Goal: Task Accomplishment & Management: Manage account settings

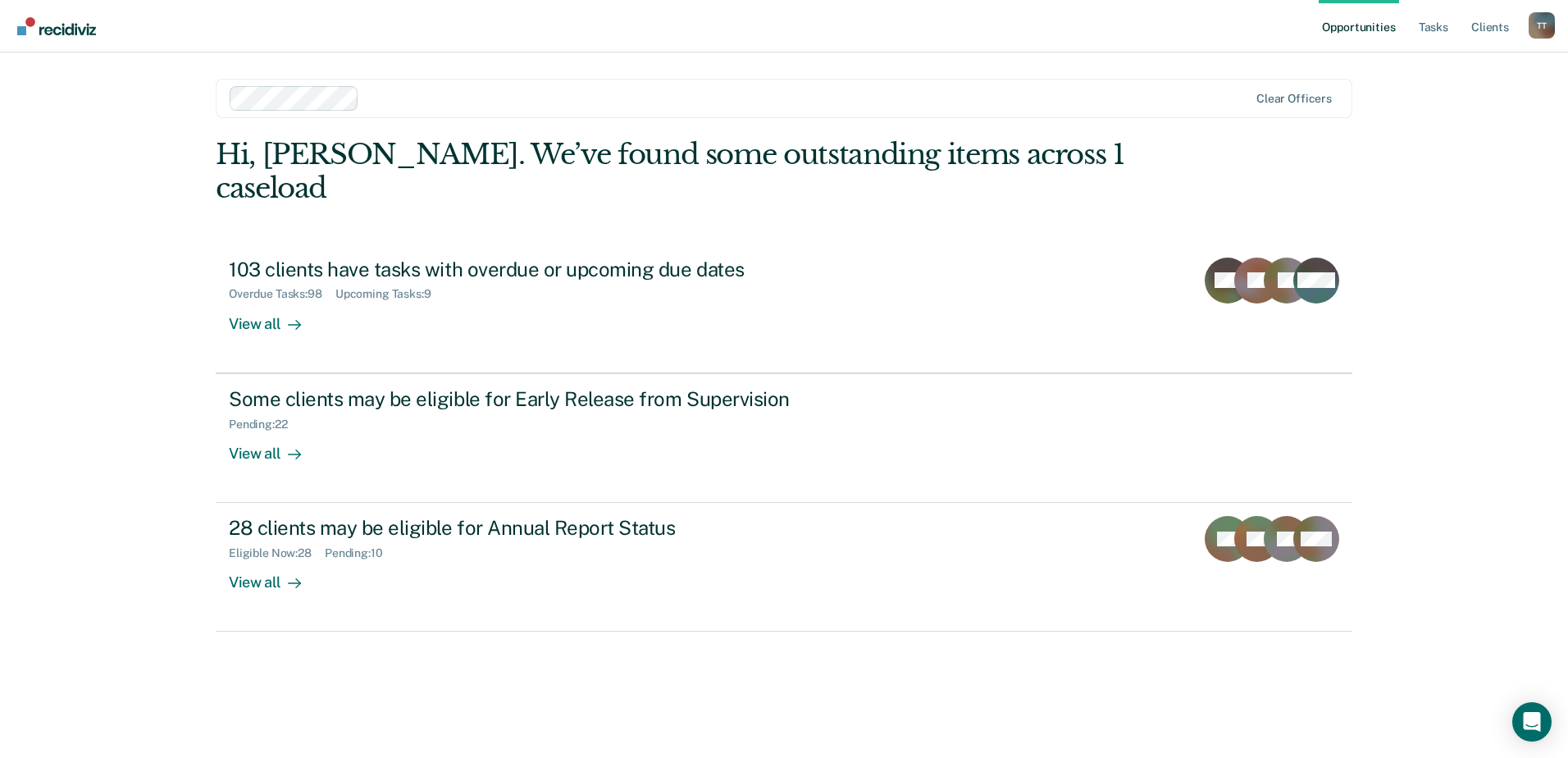
click at [1336, 25] on link "Opportunities" at bounding box center [1359, 26] width 79 height 53
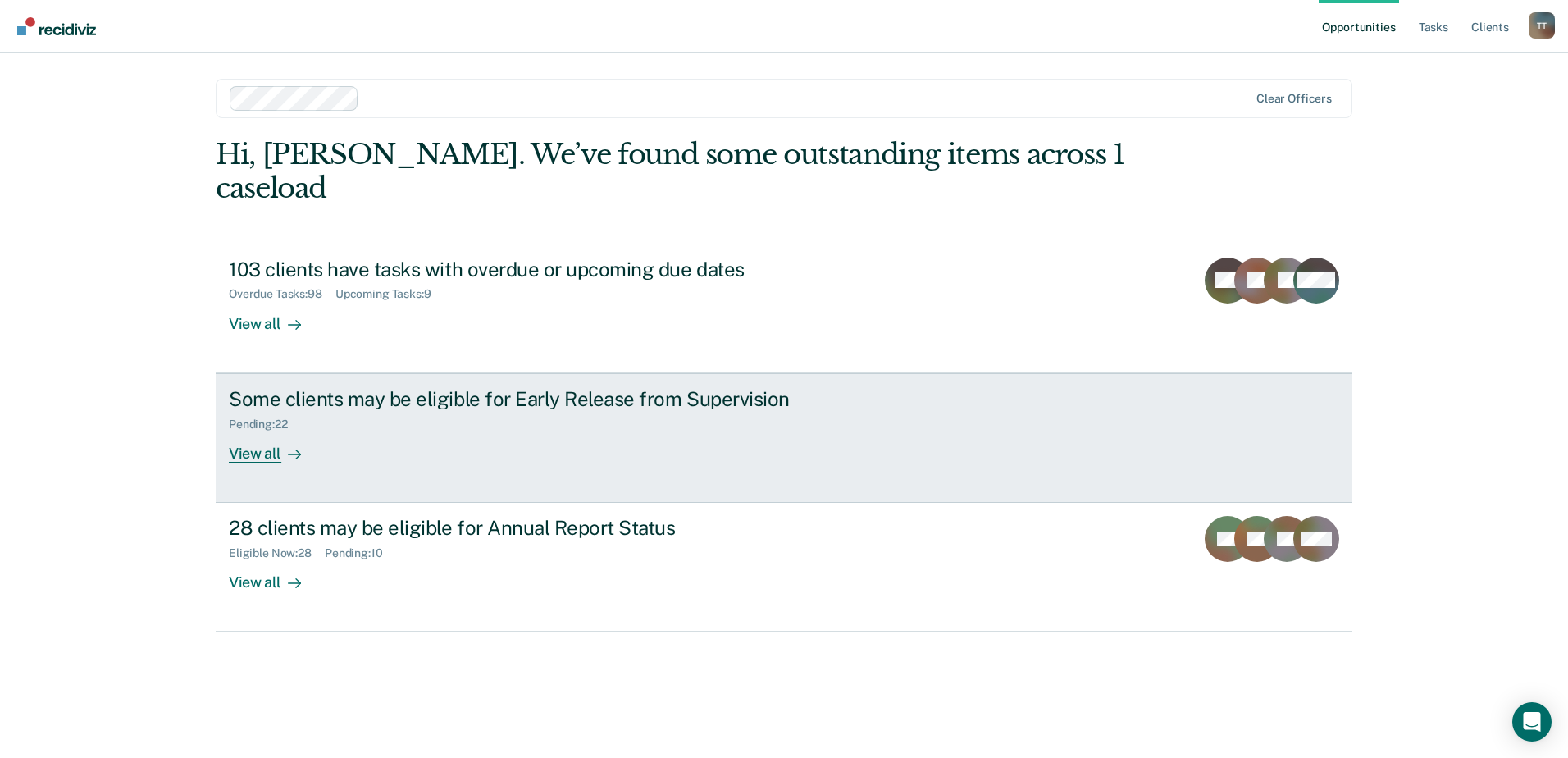
click at [262, 431] on div "View all" at bounding box center [274, 447] width 91 height 32
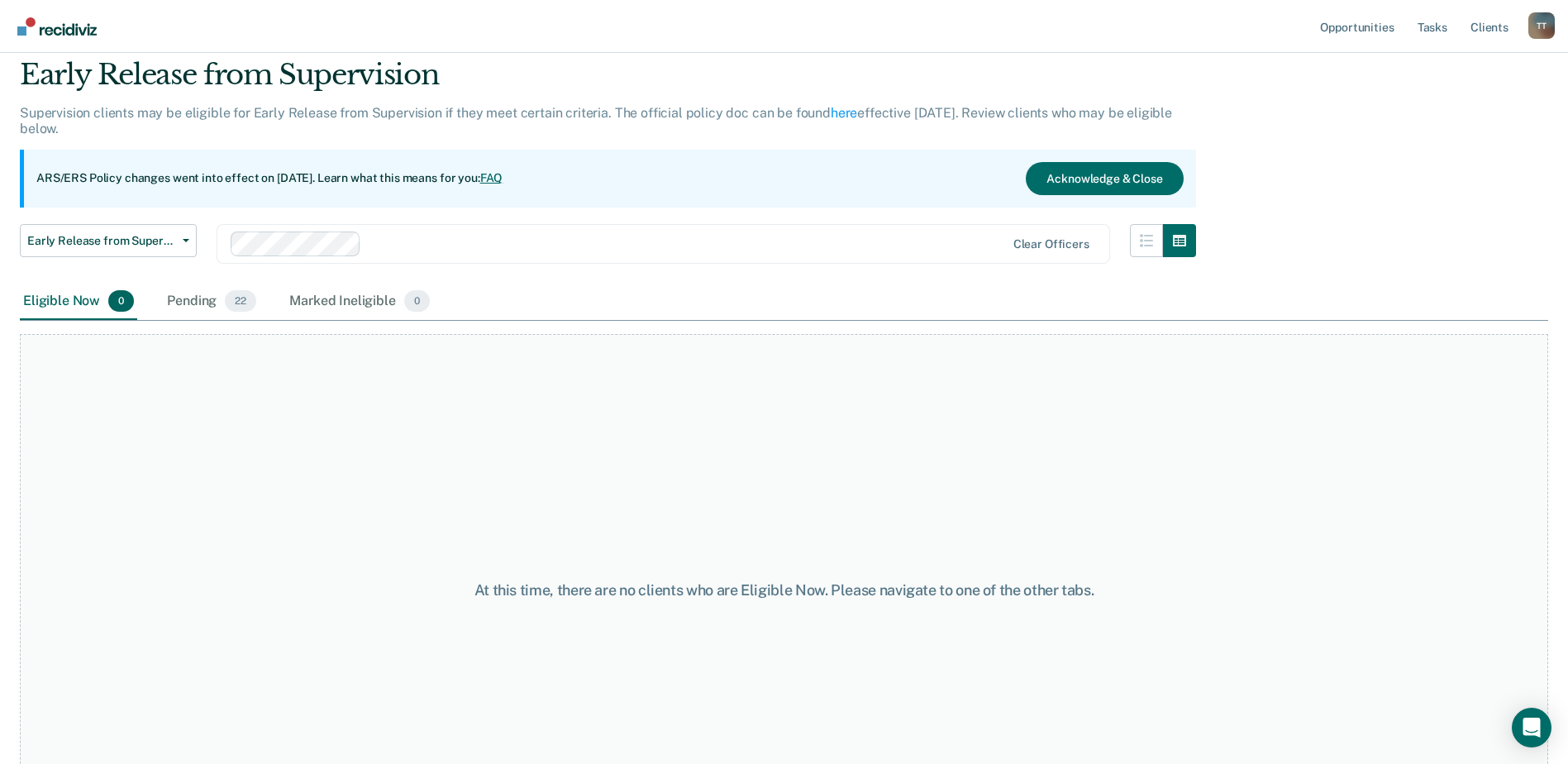
scroll to position [82, 0]
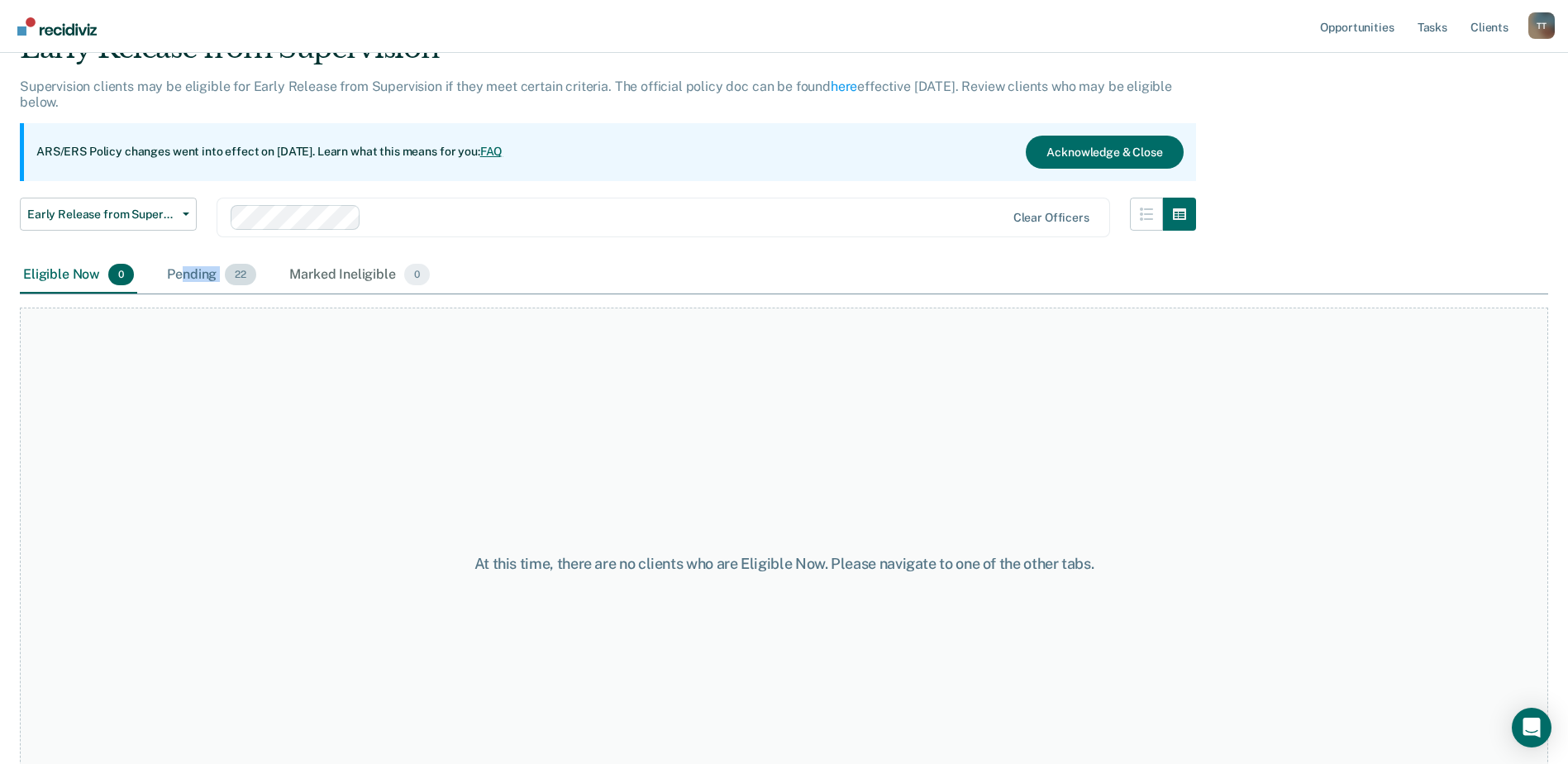
click at [185, 282] on div "Pending 22" at bounding box center [212, 275] width 96 height 36
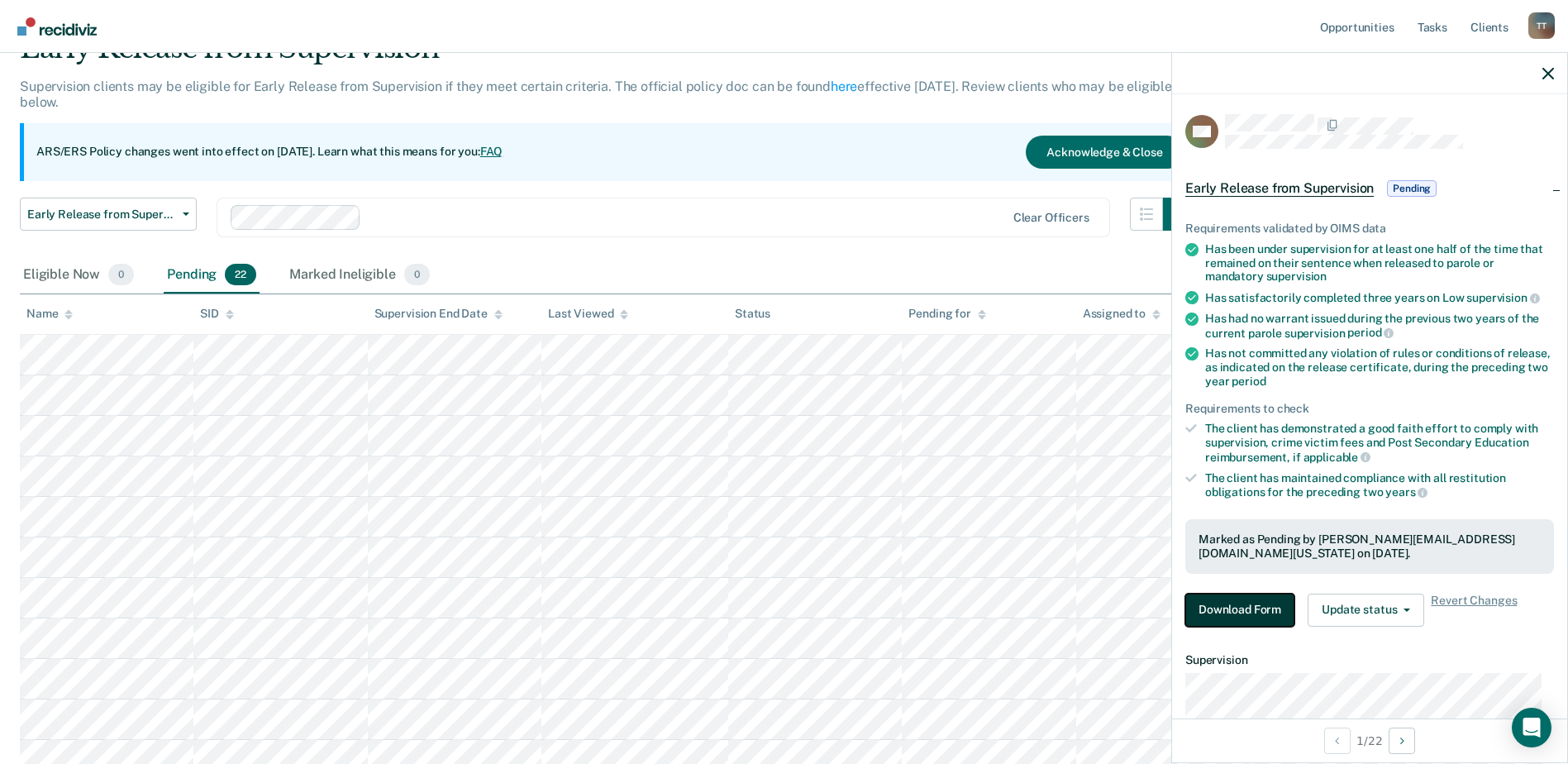
click at [1255, 599] on button "Download Form" at bounding box center [1240, 610] width 109 height 33
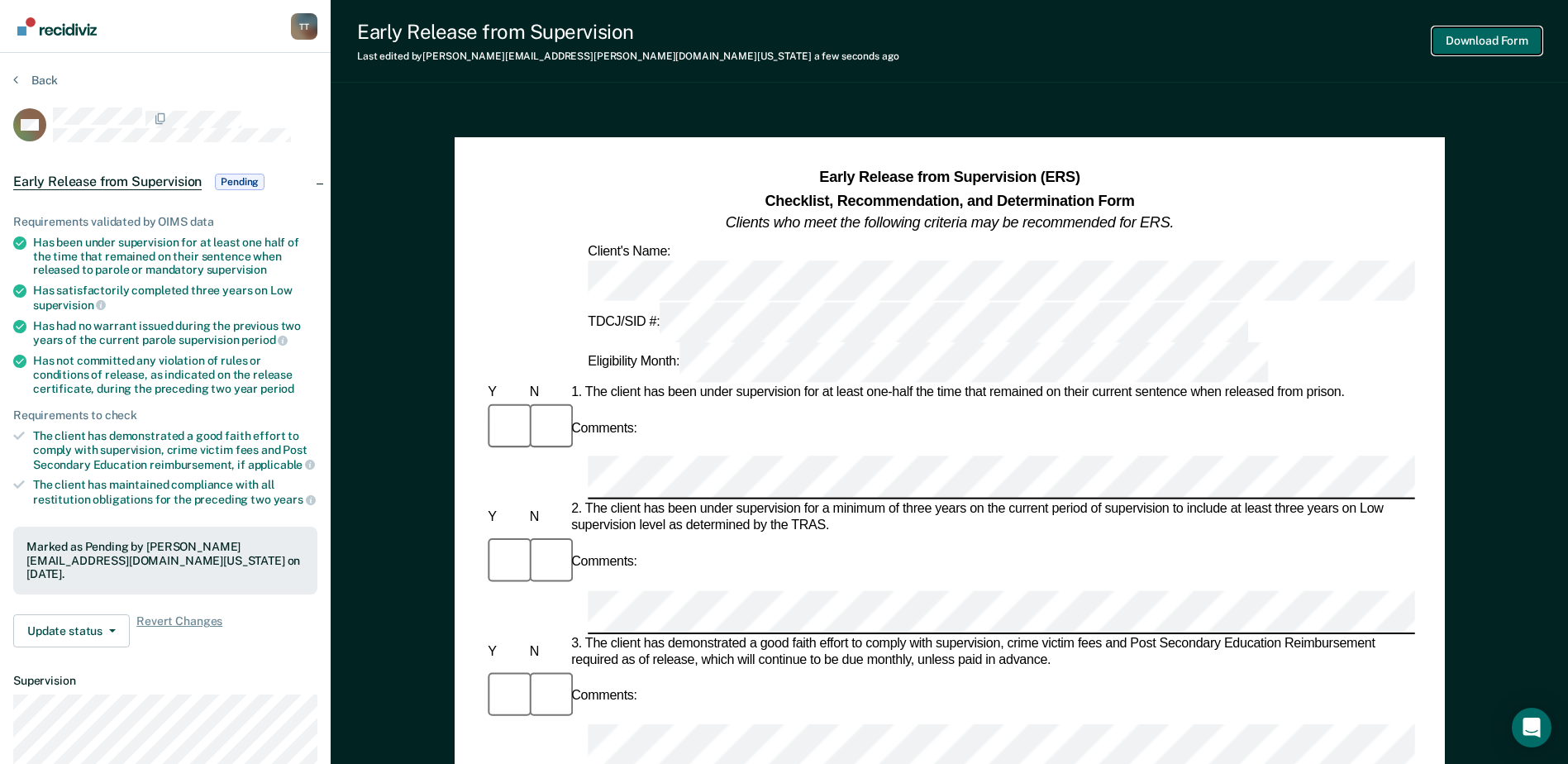
click at [1494, 49] on button "Download Form" at bounding box center [1486, 41] width 109 height 27
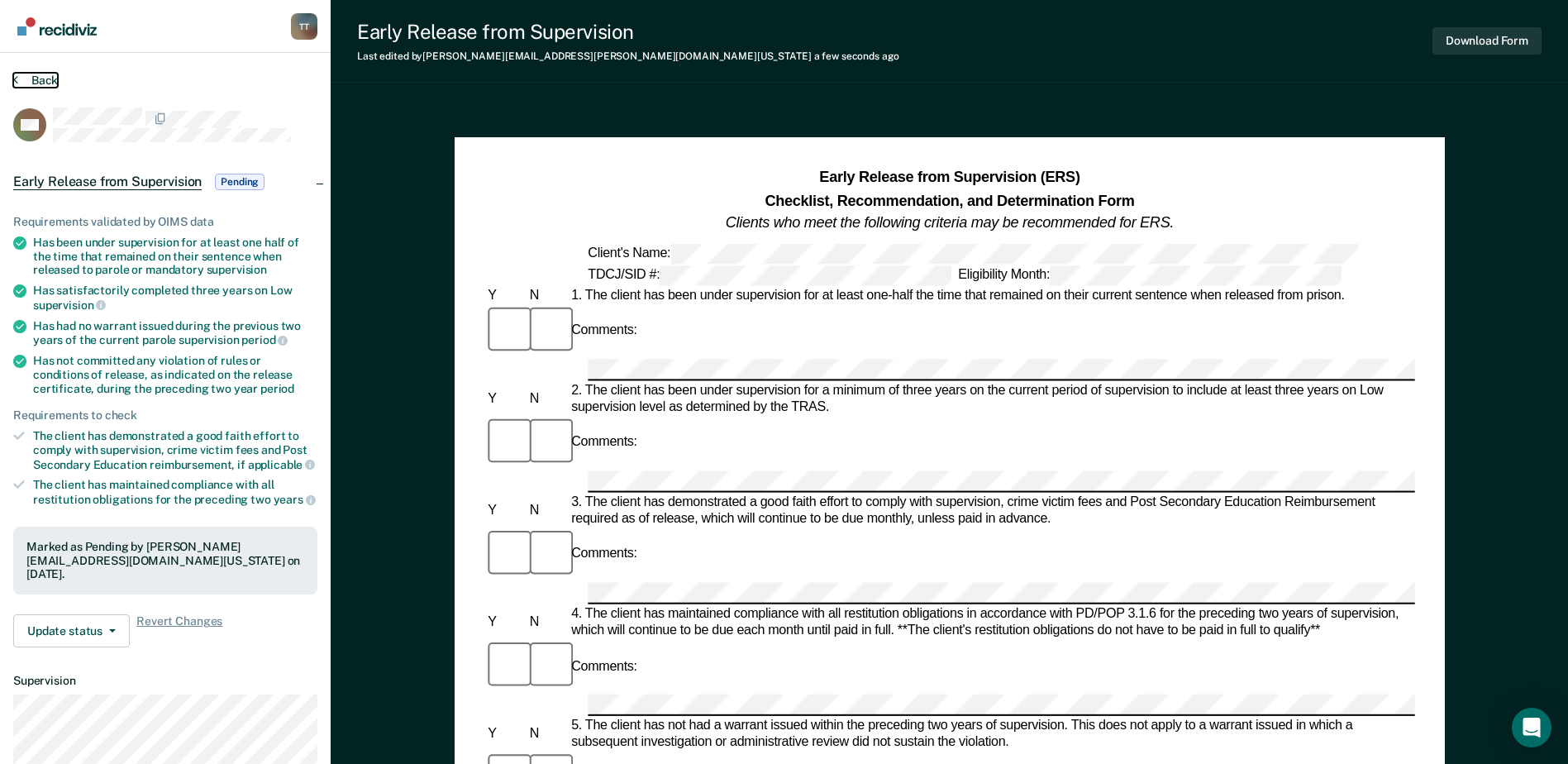
click at [41, 77] on button "Back" at bounding box center [35, 80] width 44 height 15
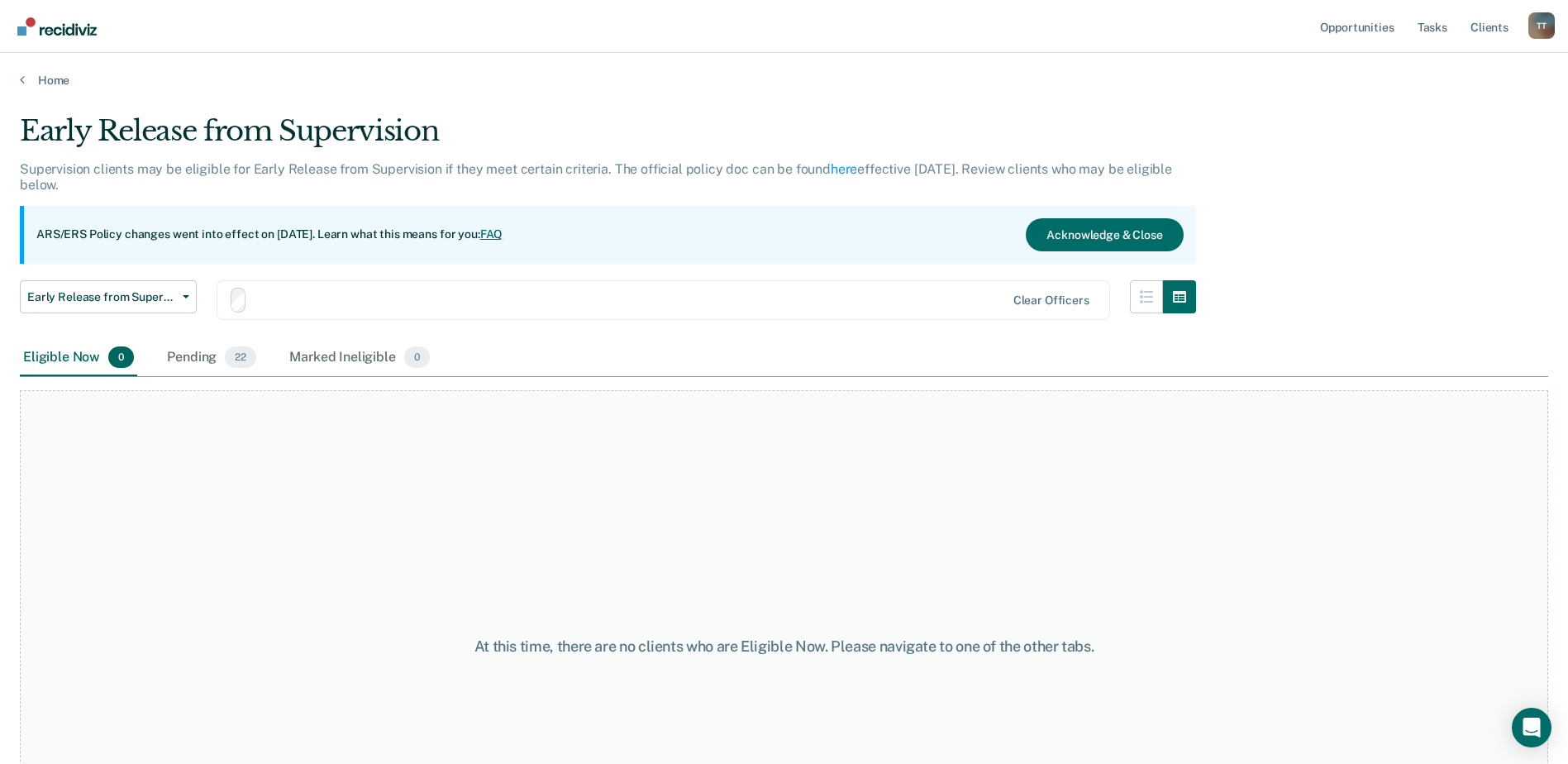
scroll to position [82, 0]
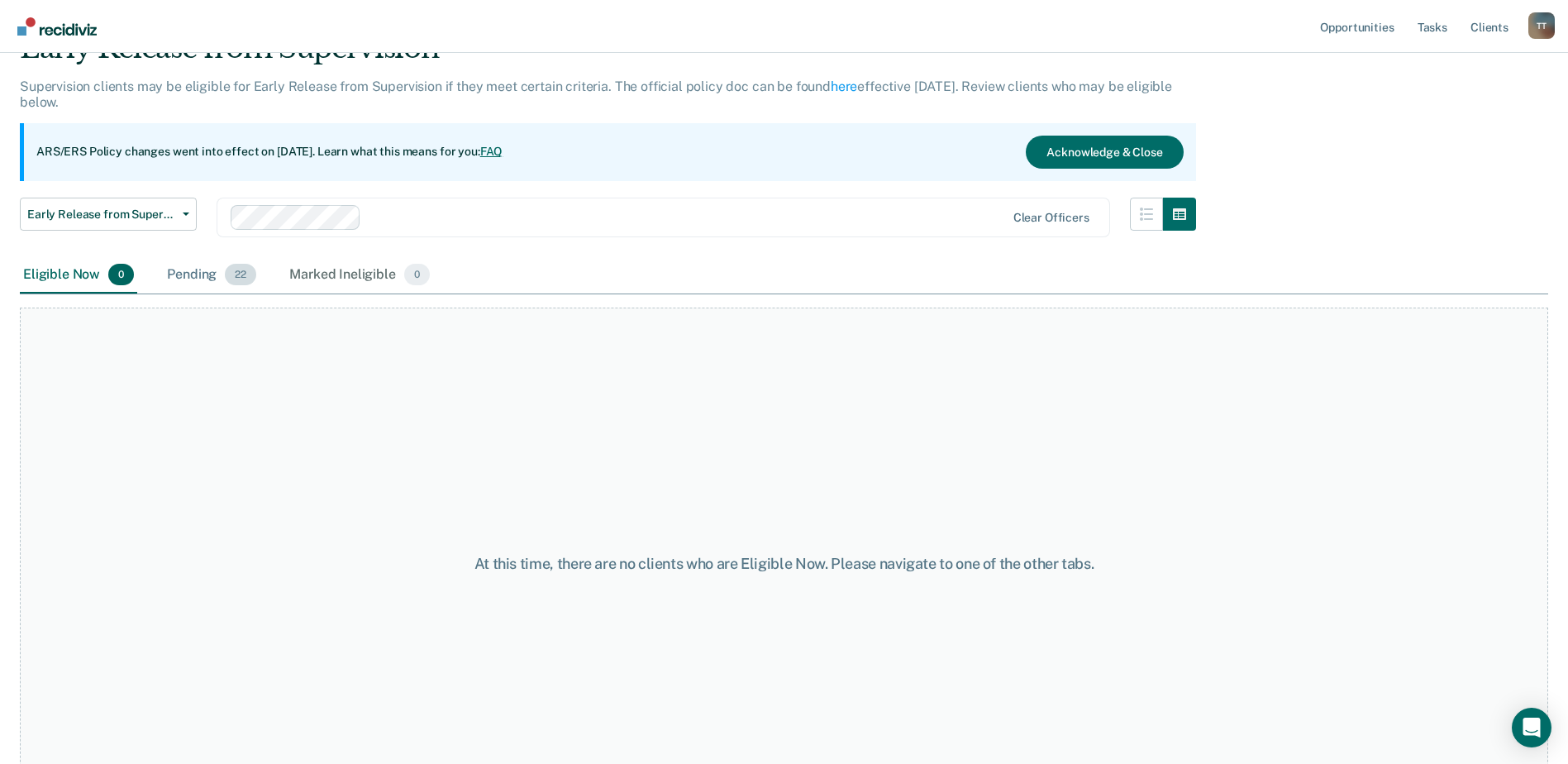
click at [171, 277] on div "Pending 22" at bounding box center [212, 275] width 96 height 36
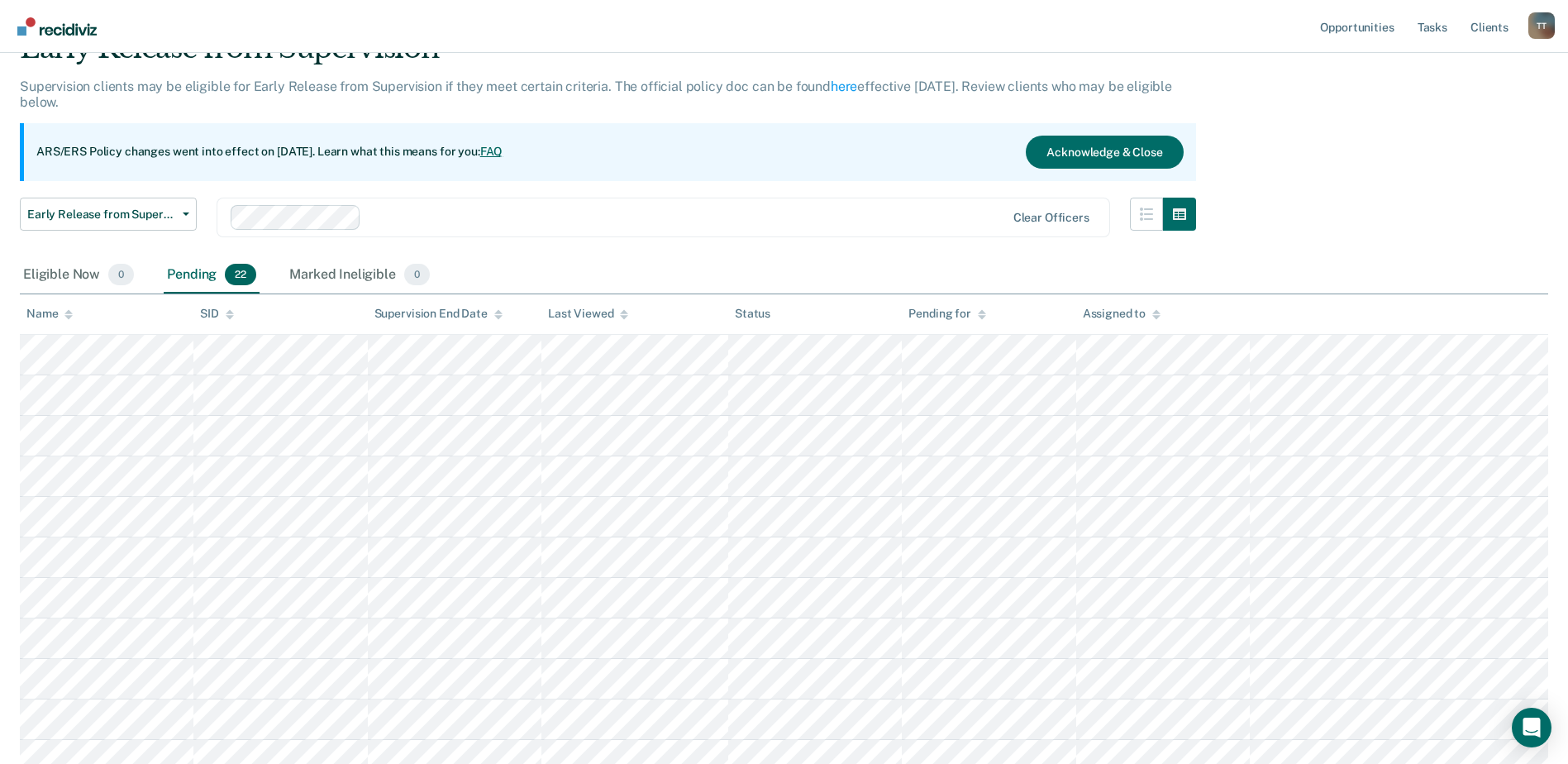
click at [39, 314] on div "Name" at bounding box center [50, 314] width 46 height 14
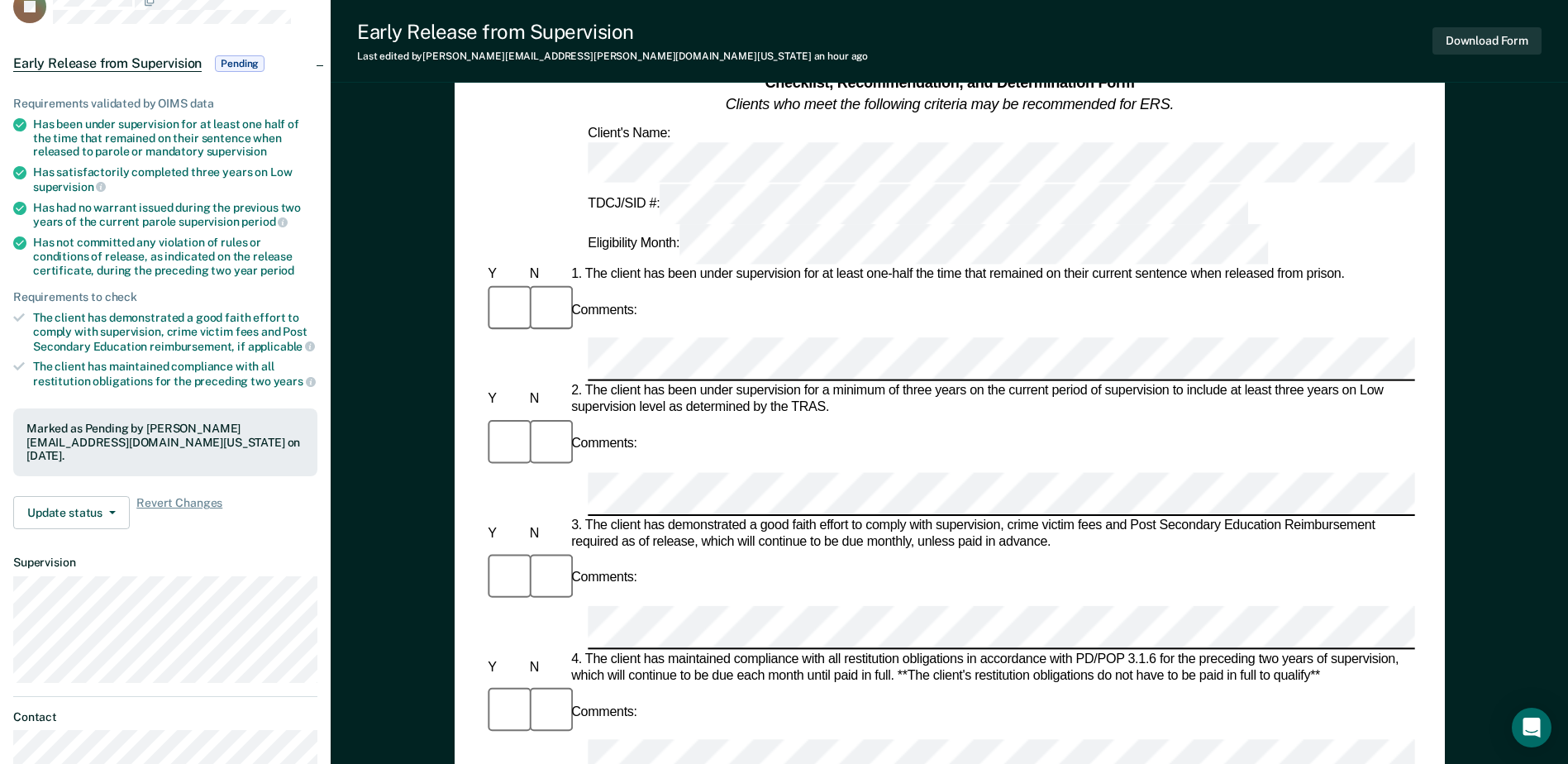
scroll to position [413, 0]
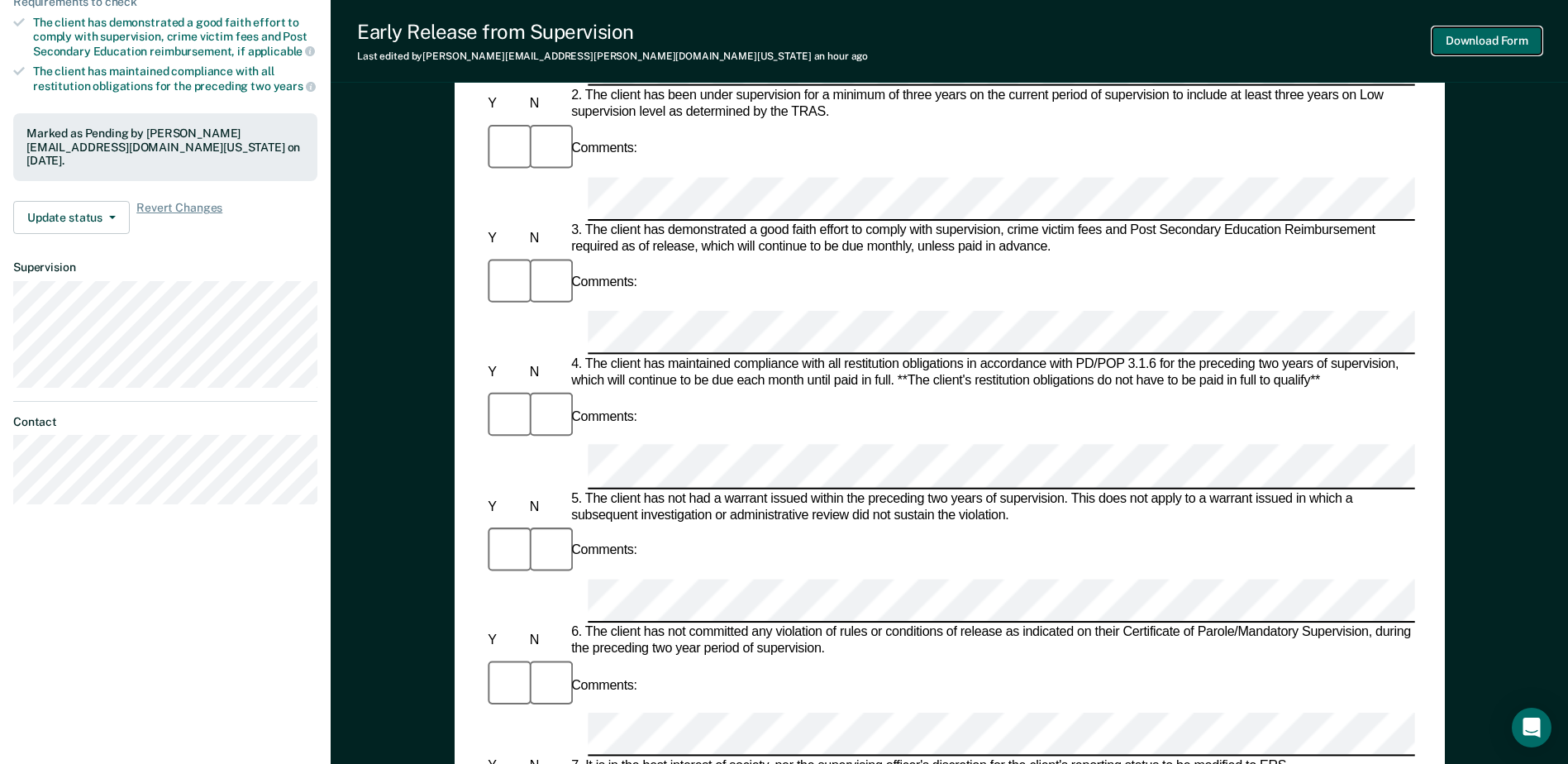
click at [1494, 37] on button "Download Form" at bounding box center [1486, 41] width 109 height 27
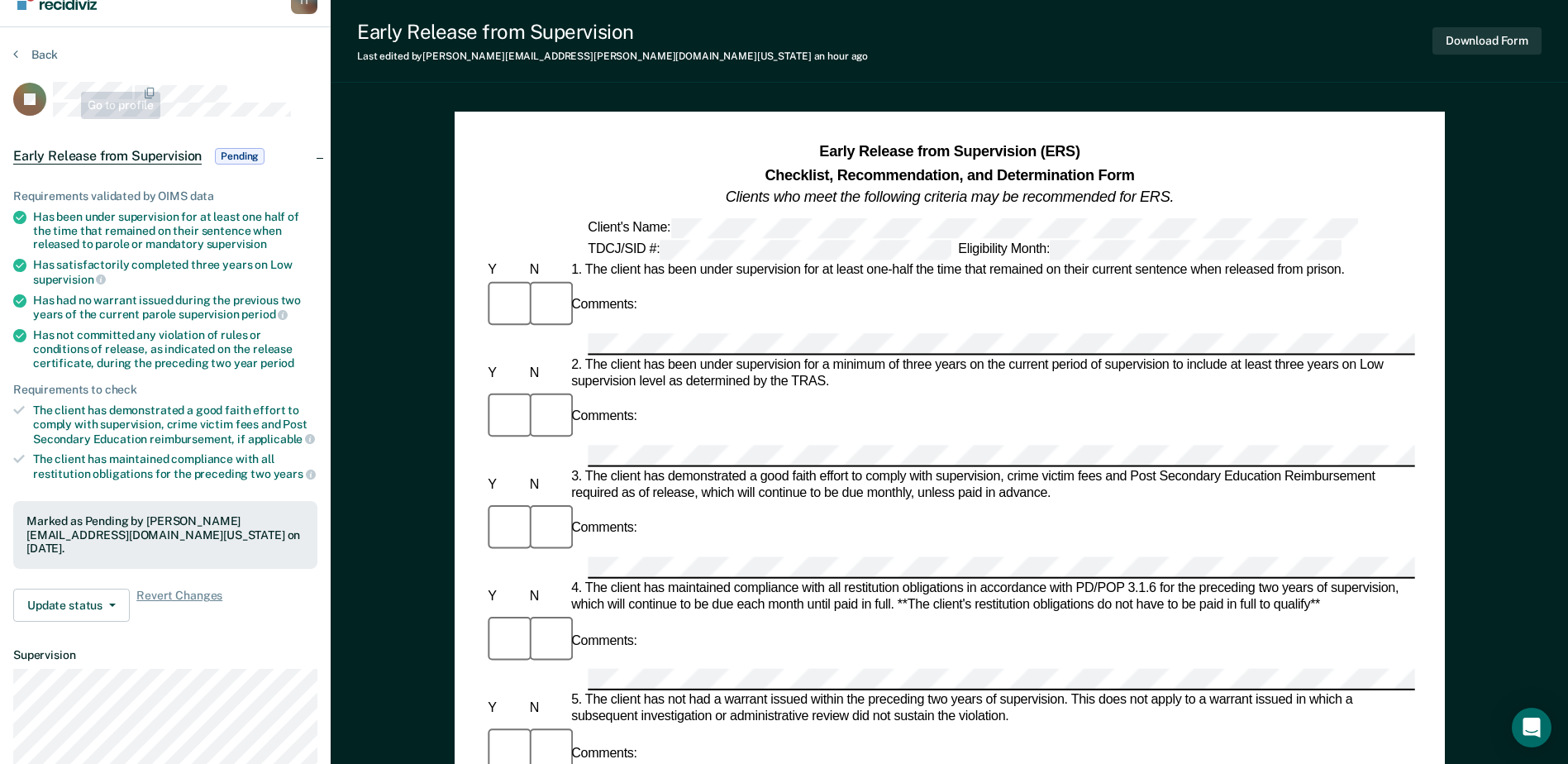
scroll to position [0, 0]
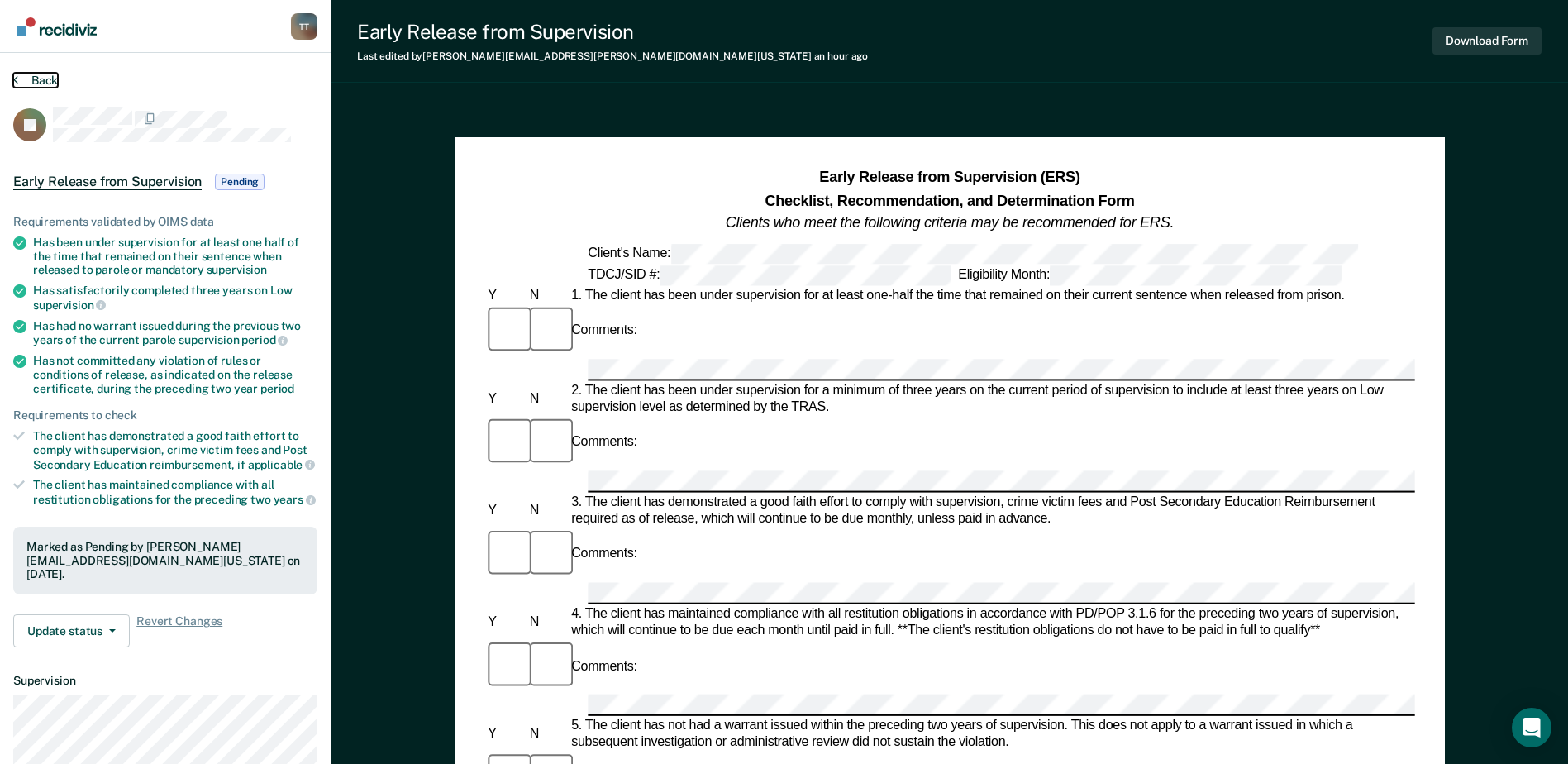
click at [43, 83] on button "Back" at bounding box center [35, 80] width 44 height 15
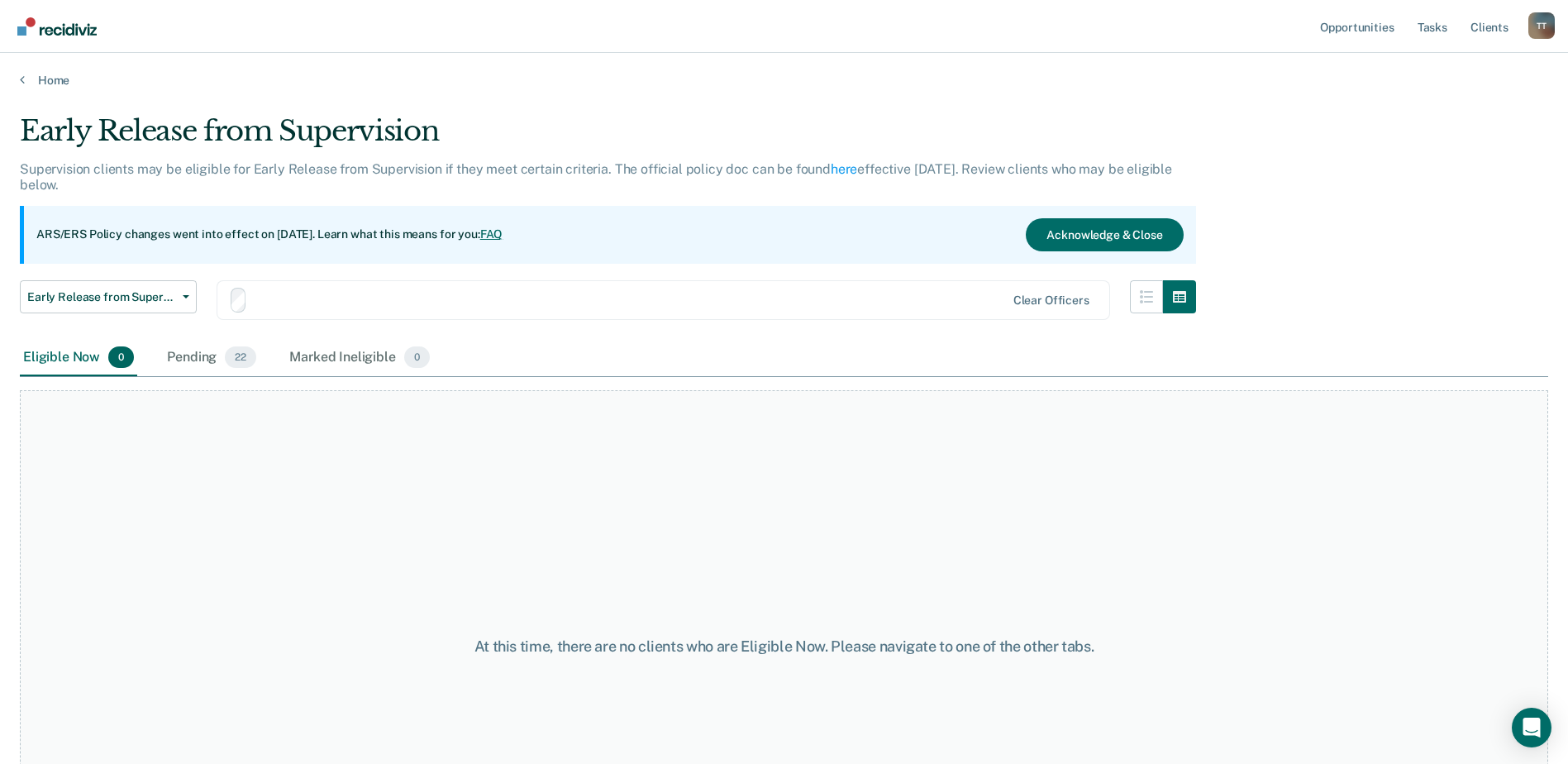
scroll to position [82, 0]
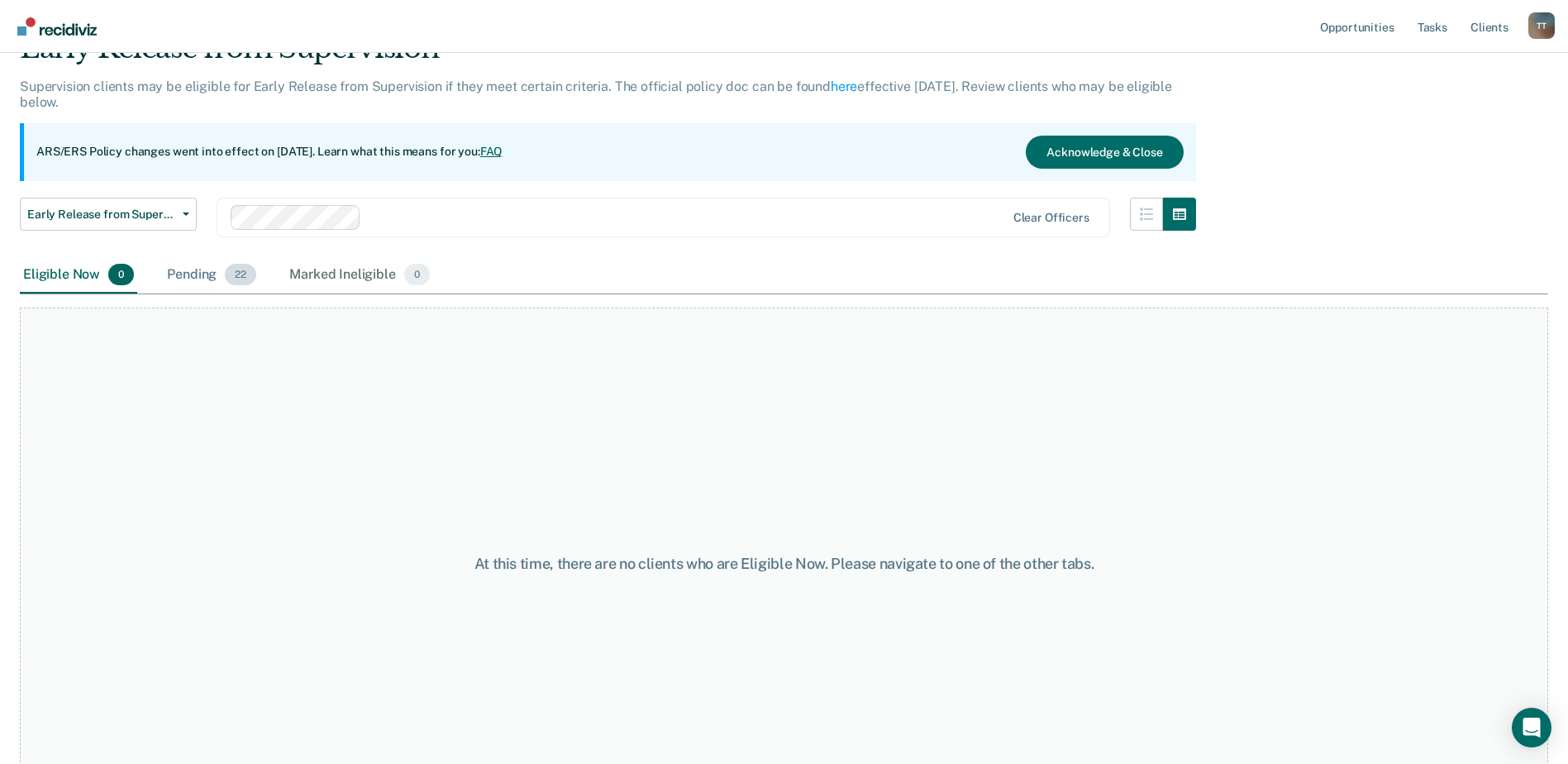
click at [199, 277] on div "Pending 22" at bounding box center [212, 275] width 96 height 36
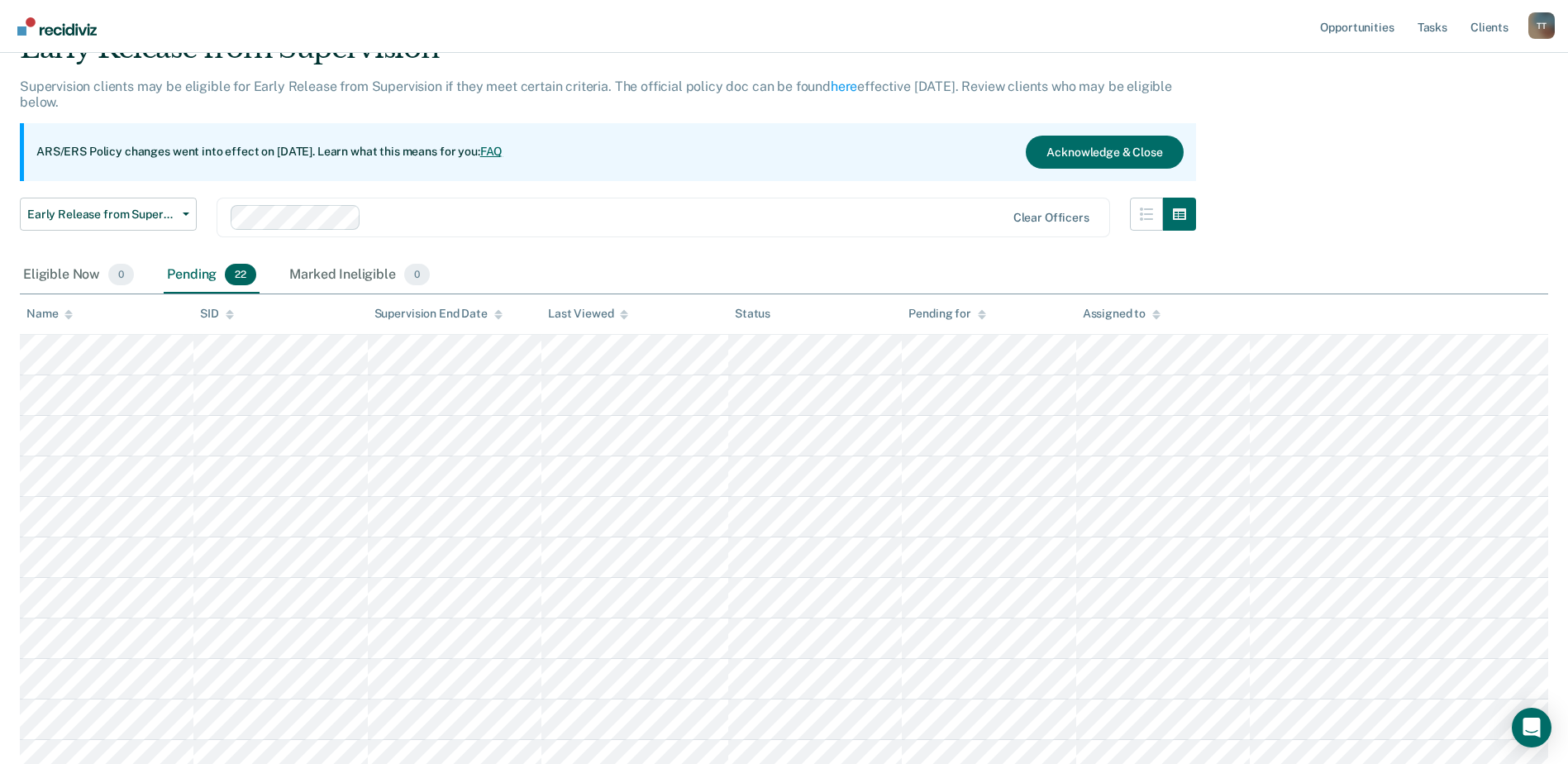
click at [52, 307] on div "Name" at bounding box center [50, 314] width 46 height 14
click at [109, 212] on span "Early Release from Supervision" at bounding box center [102, 214] width 149 height 14
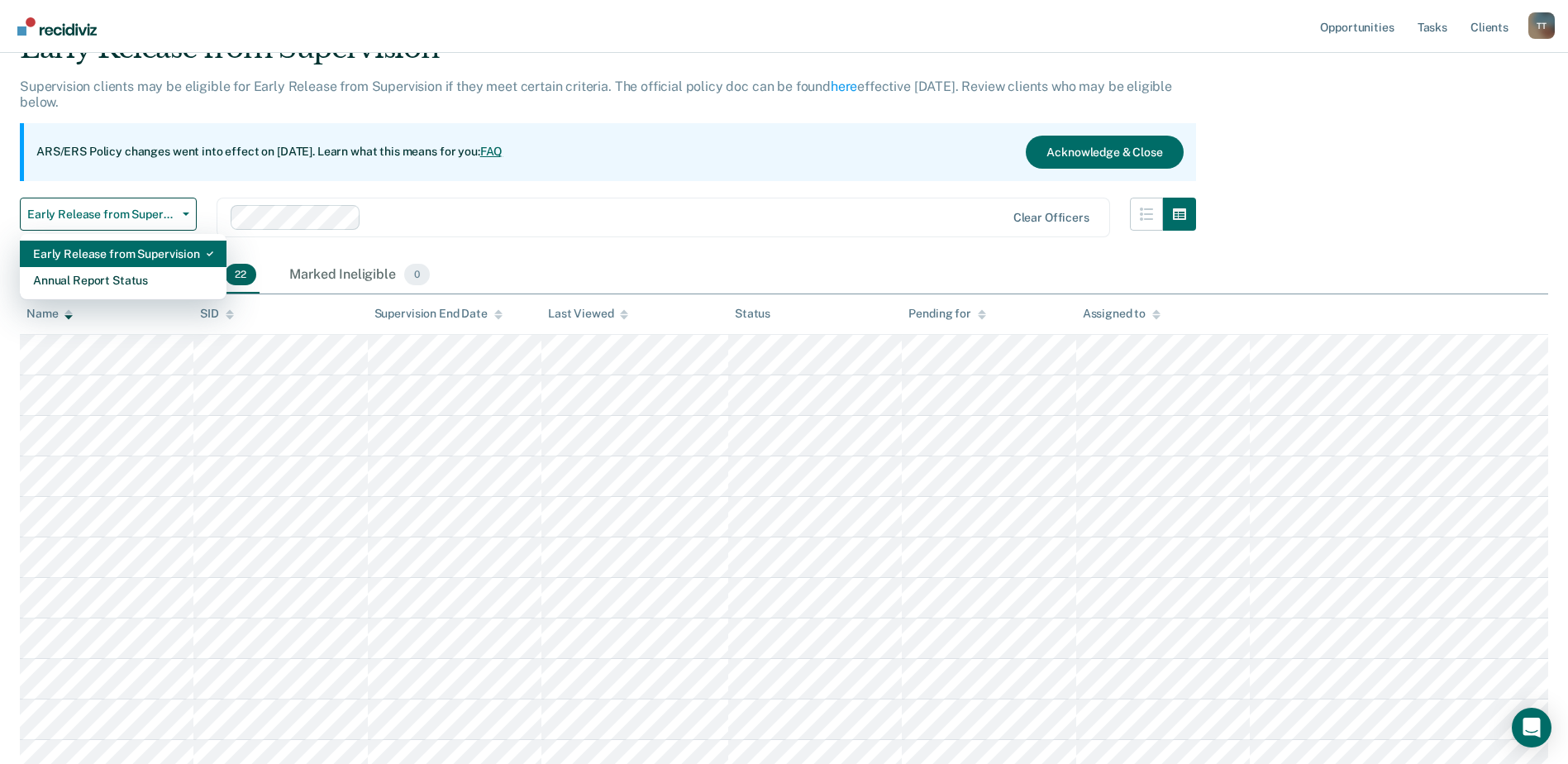
click at [111, 250] on div "Early Release from Supervision" at bounding box center [122, 253] width 180 height 27
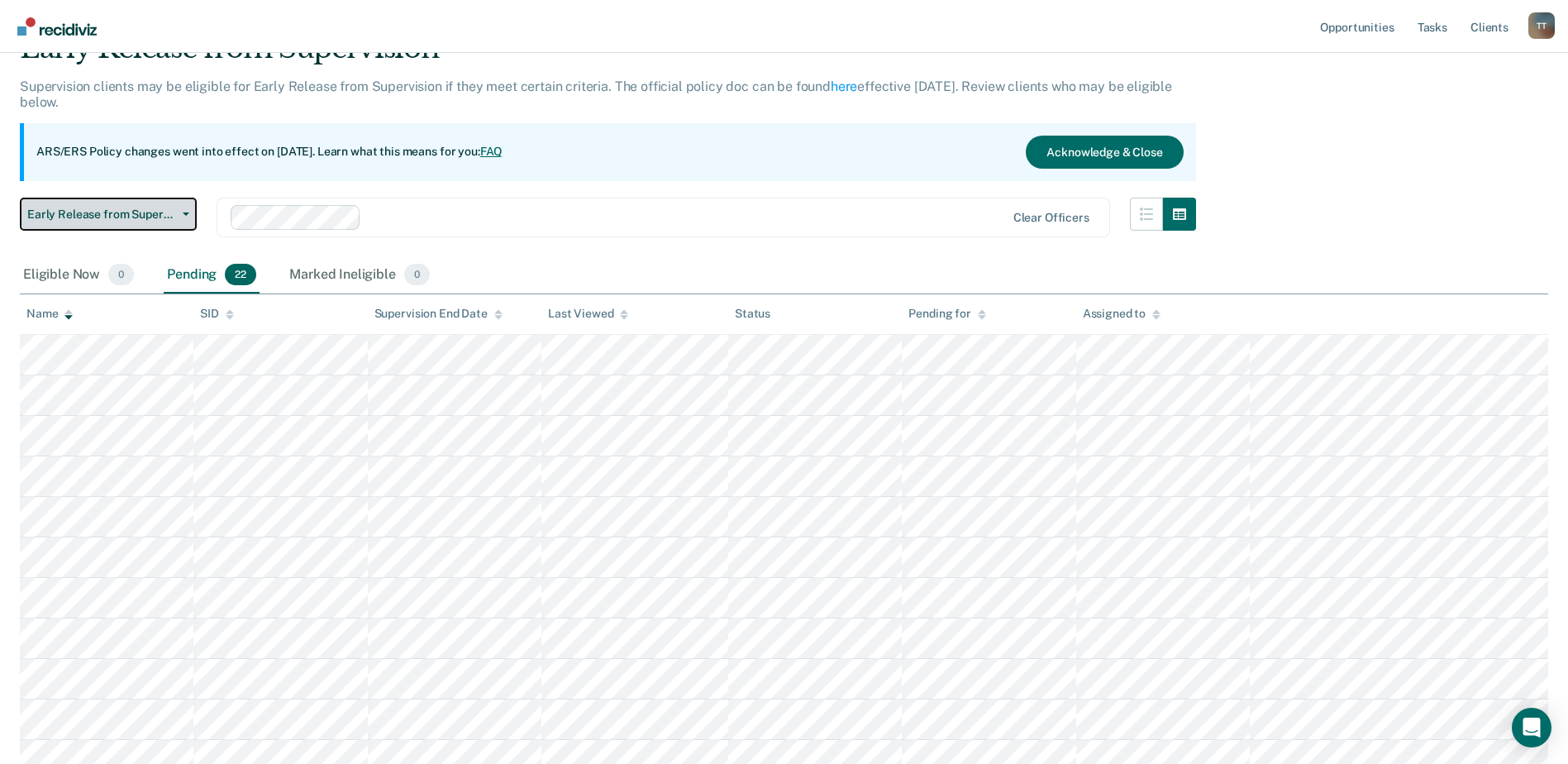
scroll to position [0, 0]
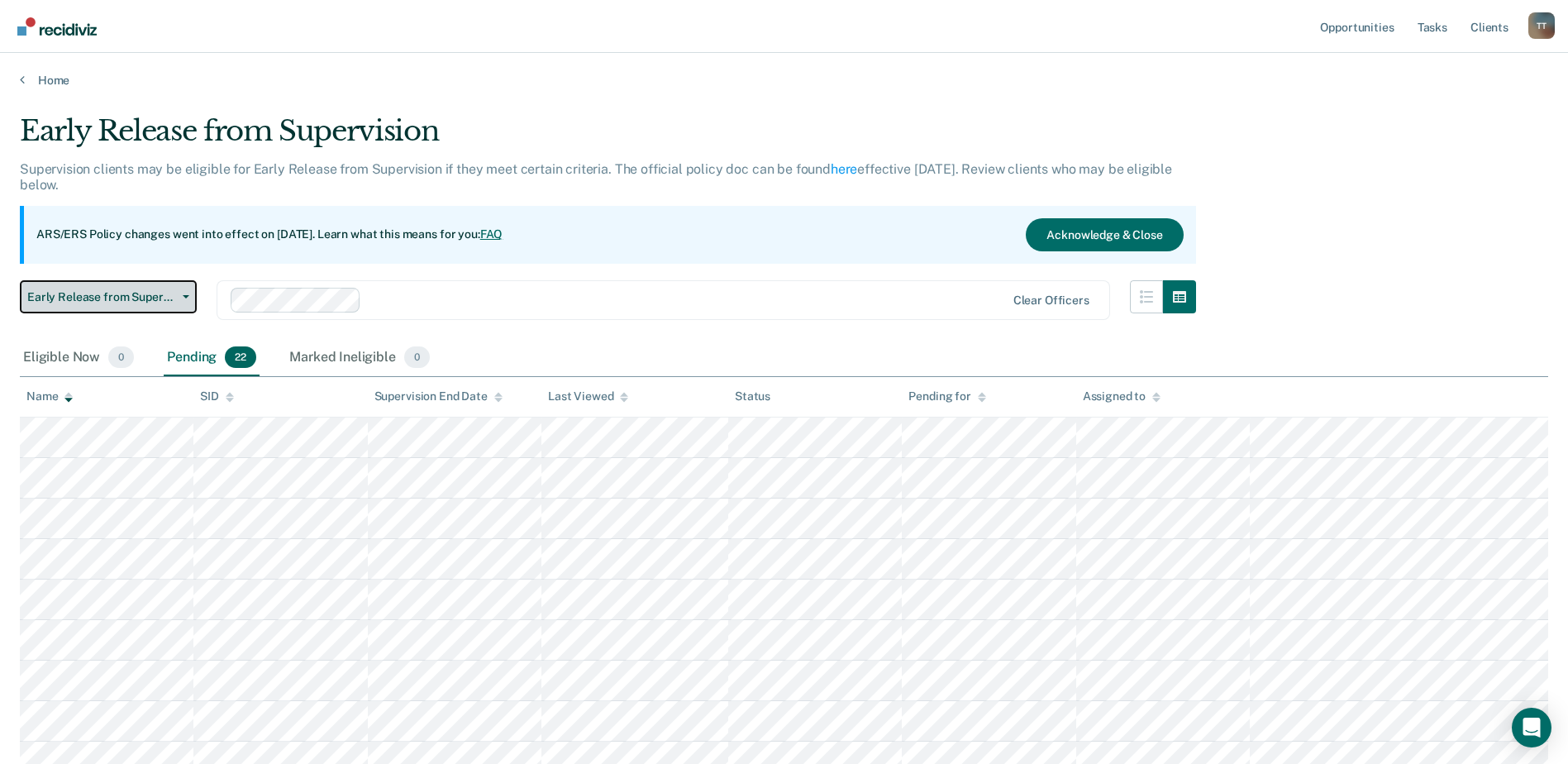
click at [89, 293] on span "Early Release from Supervision" at bounding box center [102, 297] width 149 height 14
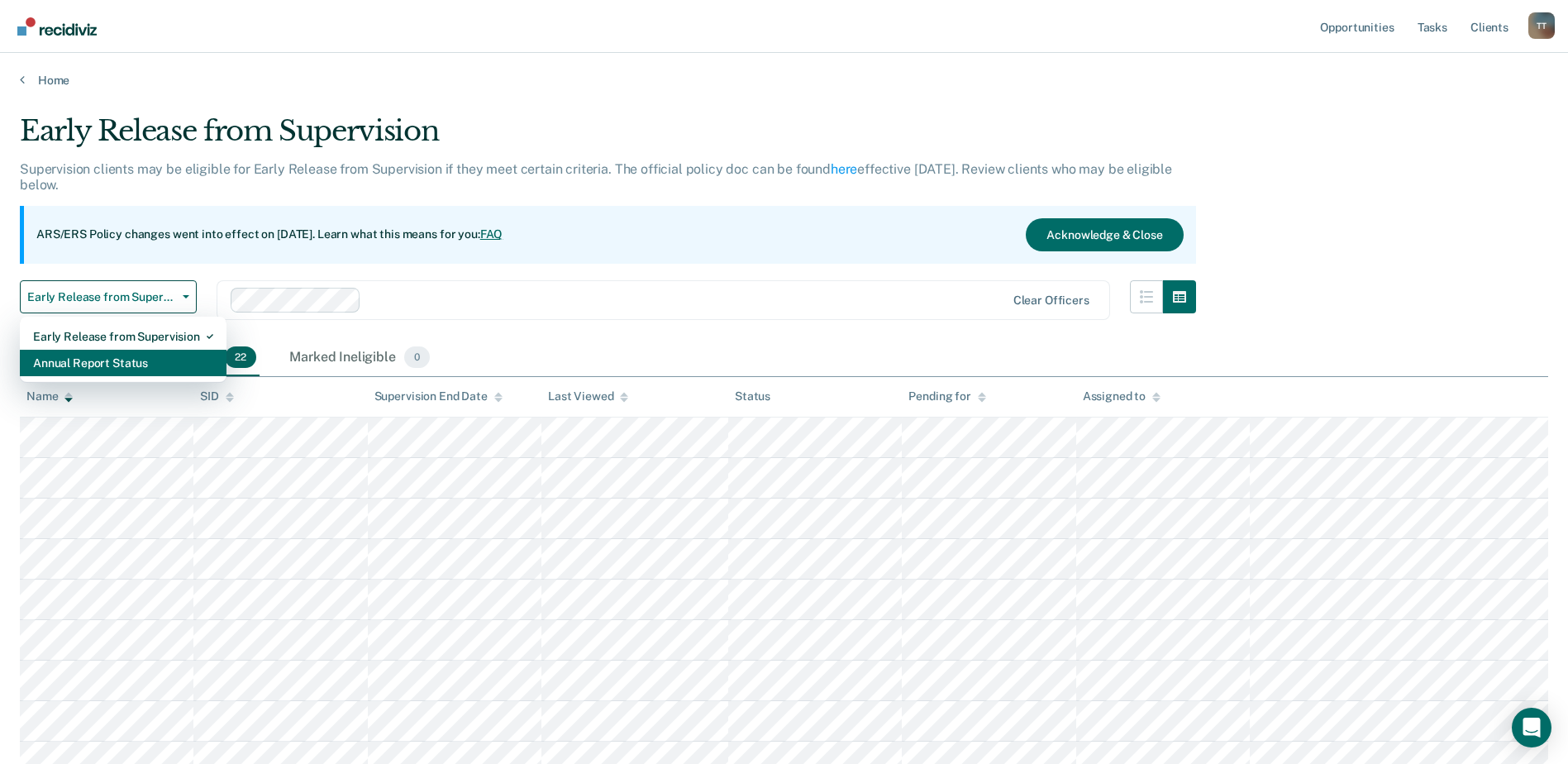
click at [89, 374] on div "Annual Report Status" at bounding box center [122, 363] width 180 height 27
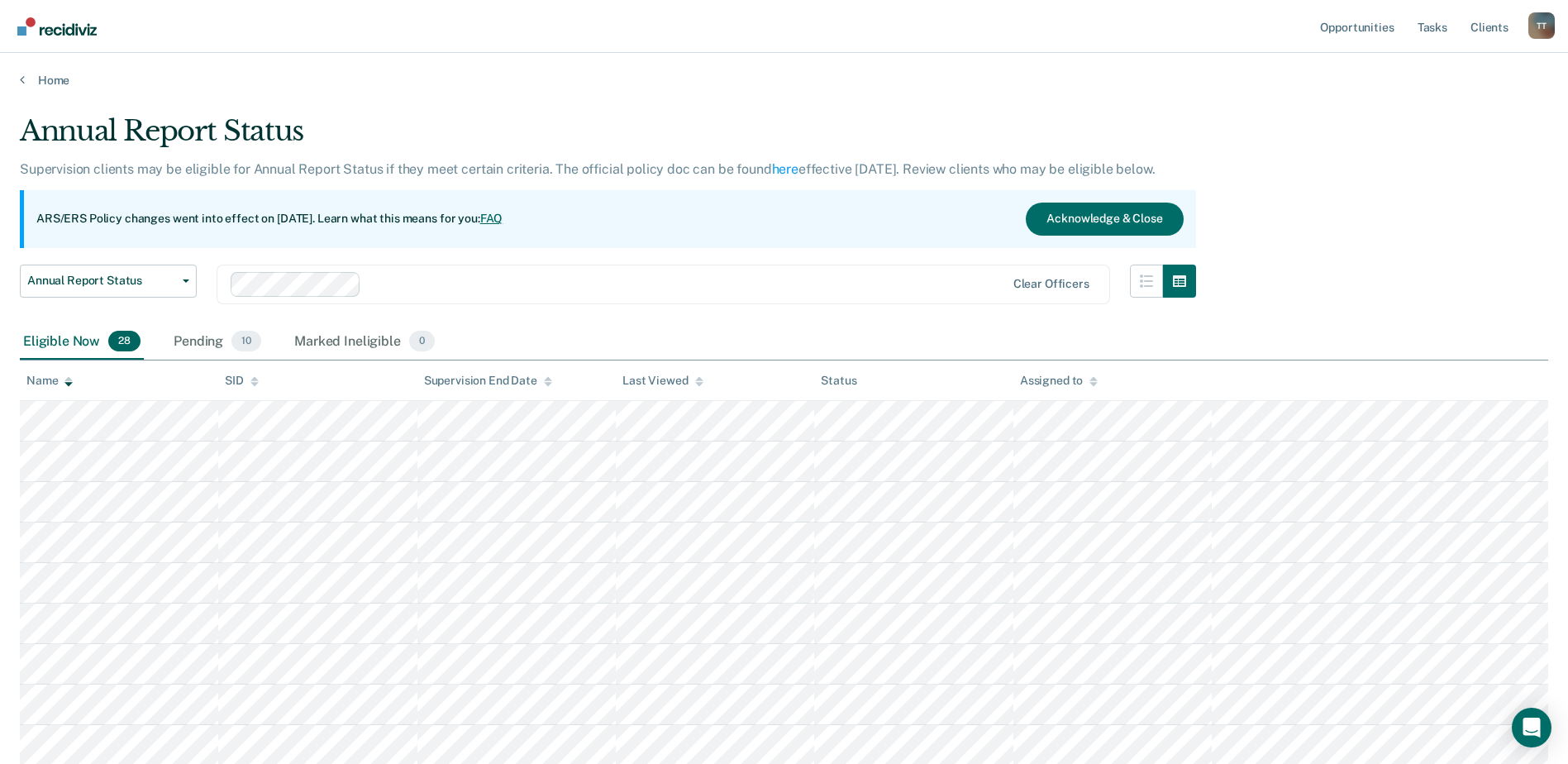
click at [38, 378] on div "Name" at bounding box center [50, 381] width 46 height 14
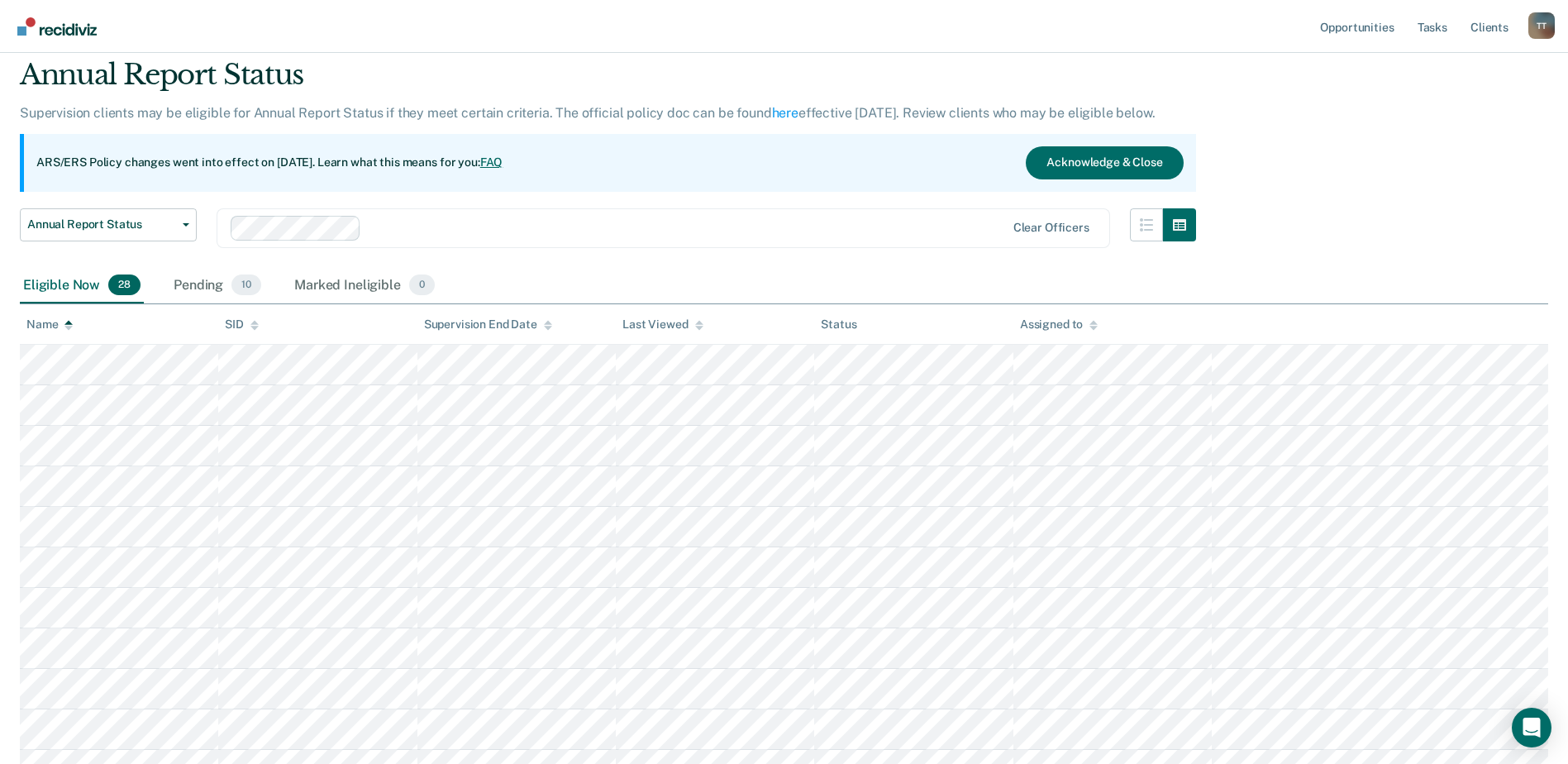
scroll to position [82, 0]
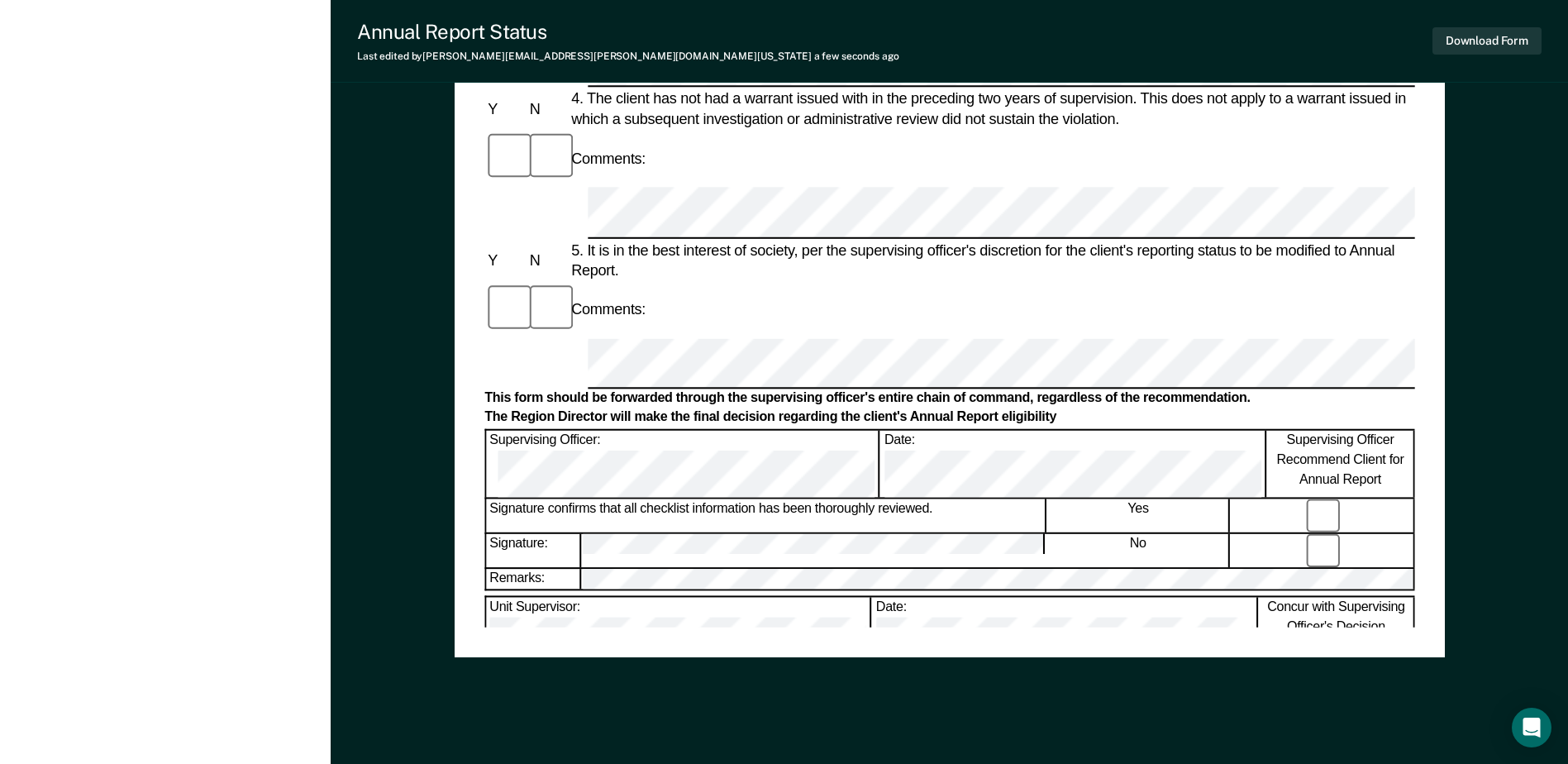
scroll to position [792, 0]
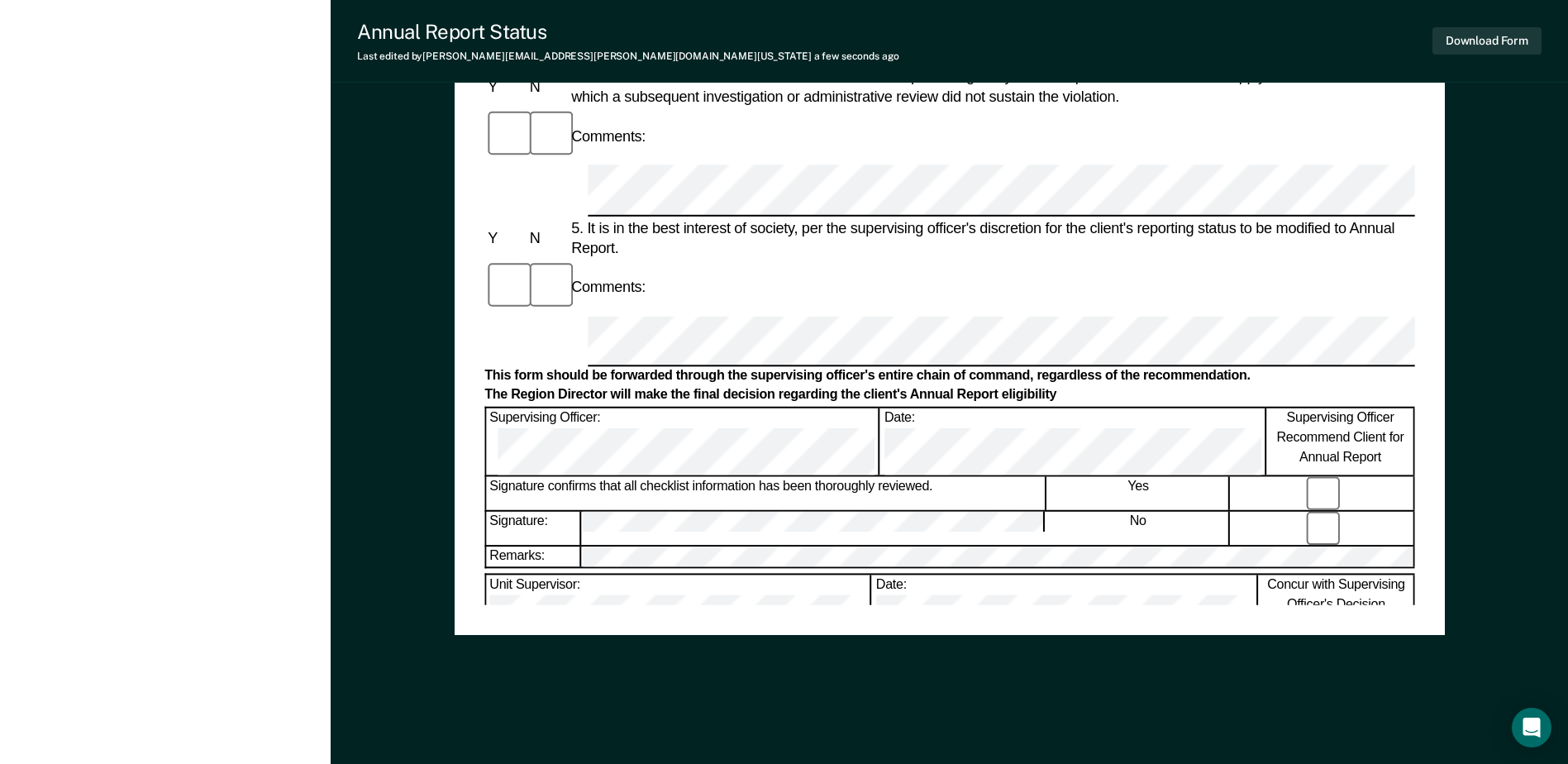
click at [790, 642] on div "Annual Reporting Checklist, Recommendation, and Determination Form Clients who …" at bounding box center [949, 36] width 990 height 1401
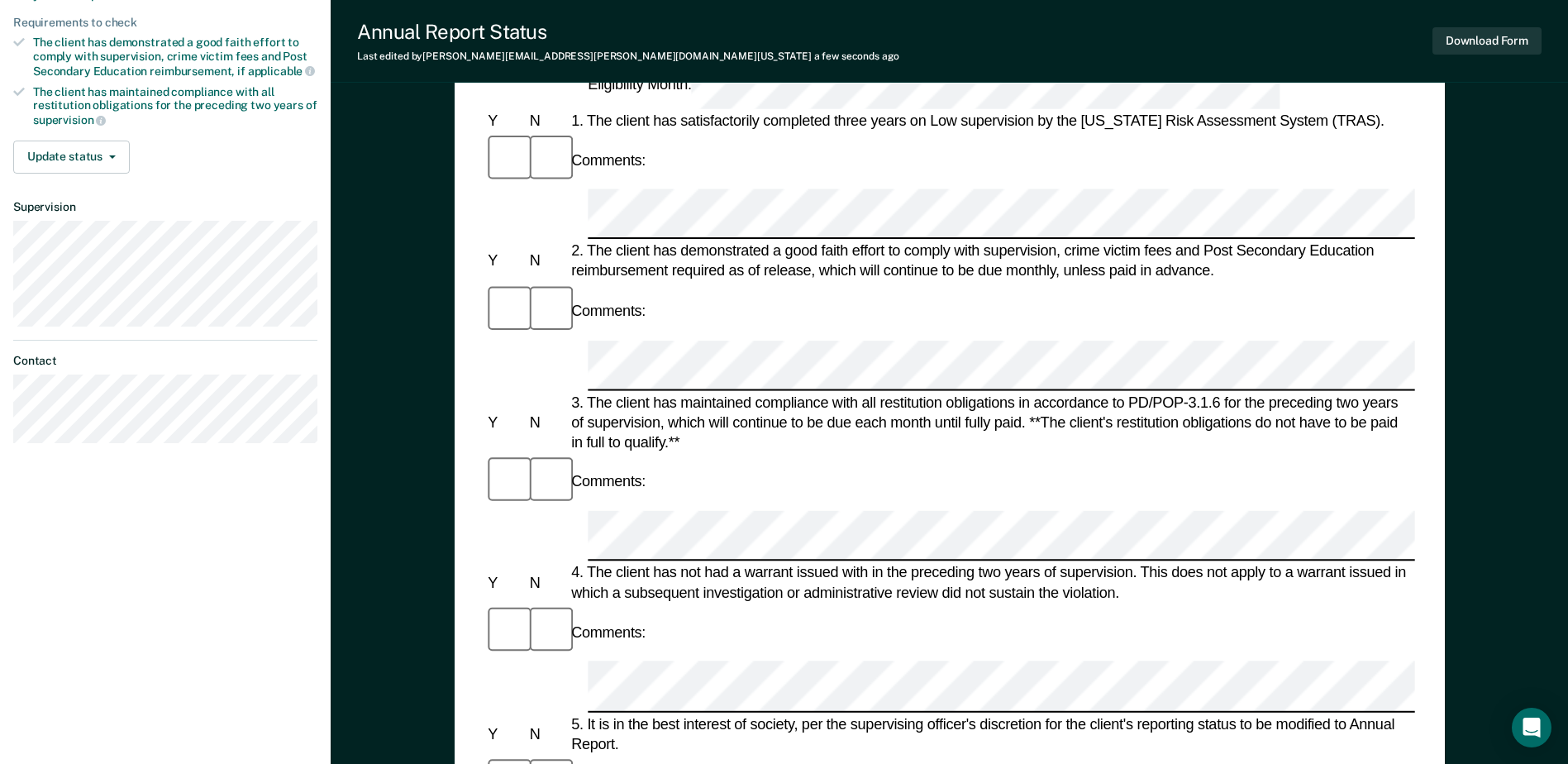
scroll to position [0, 0]
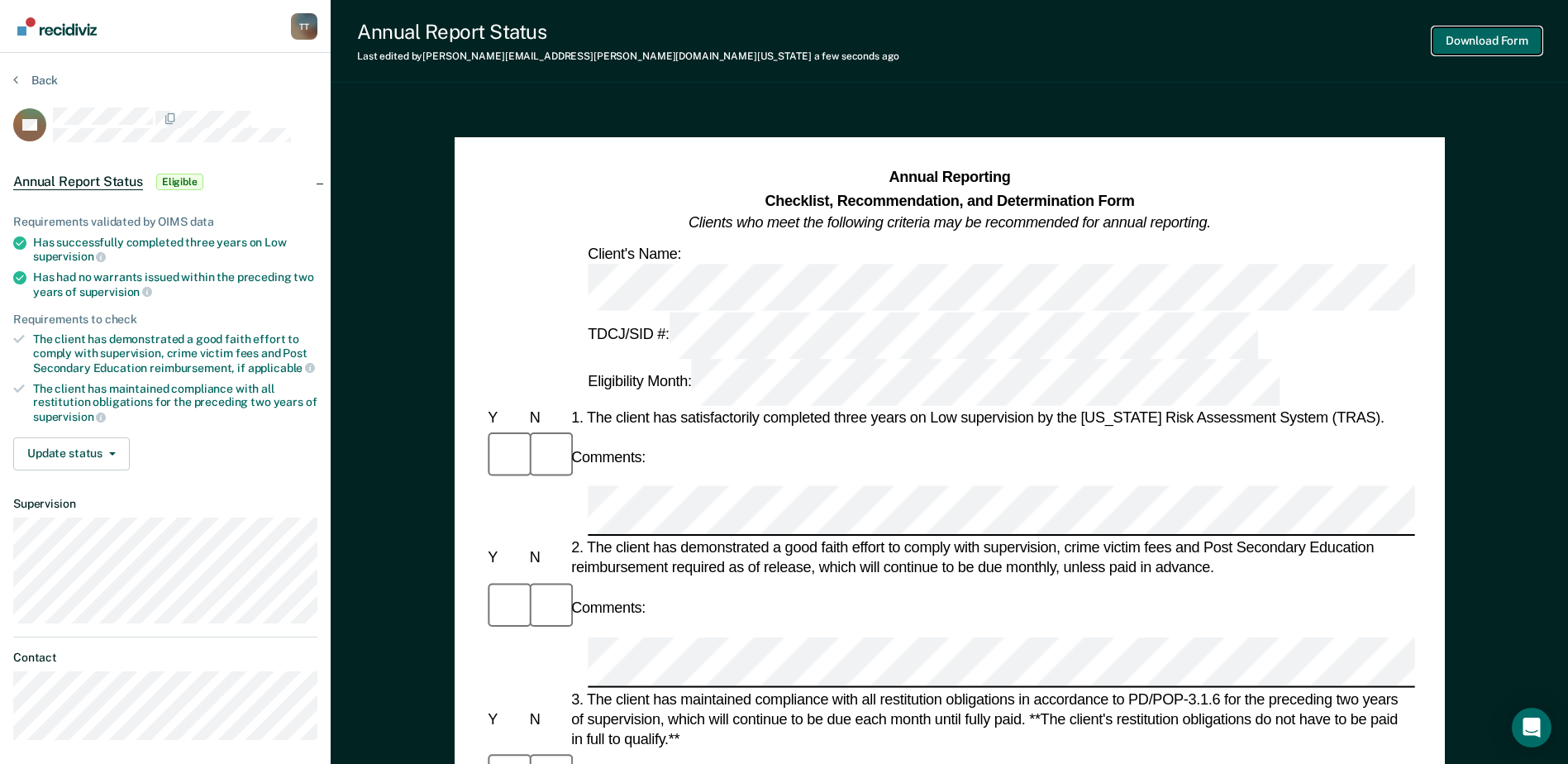
click at [1465, 35] on button "Download Form" at bounding box center [1486, 41] width 109 height 27
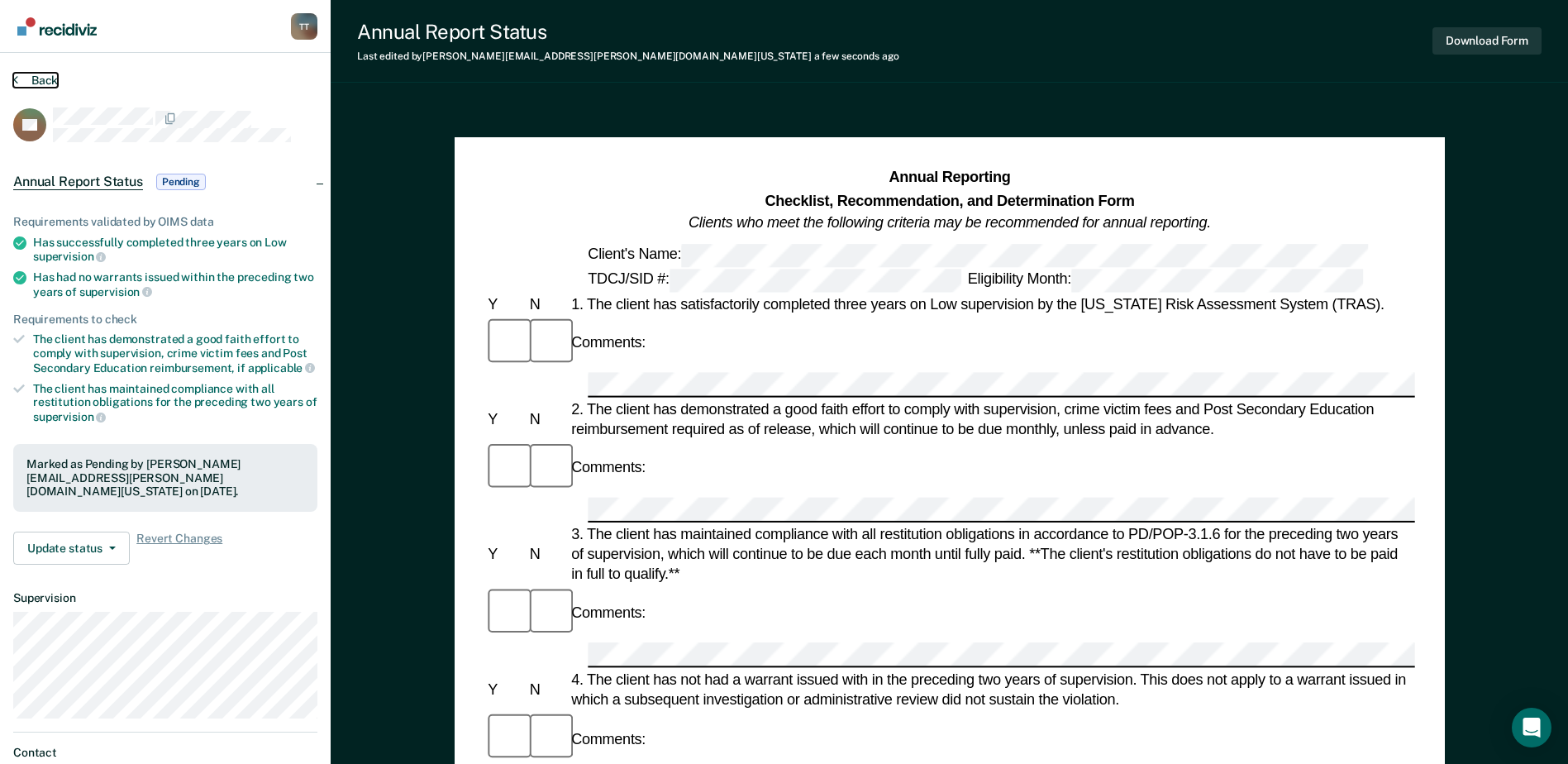
click at [36, 80] on button "Back" at bounding box center [35, 80] width 44 height 15
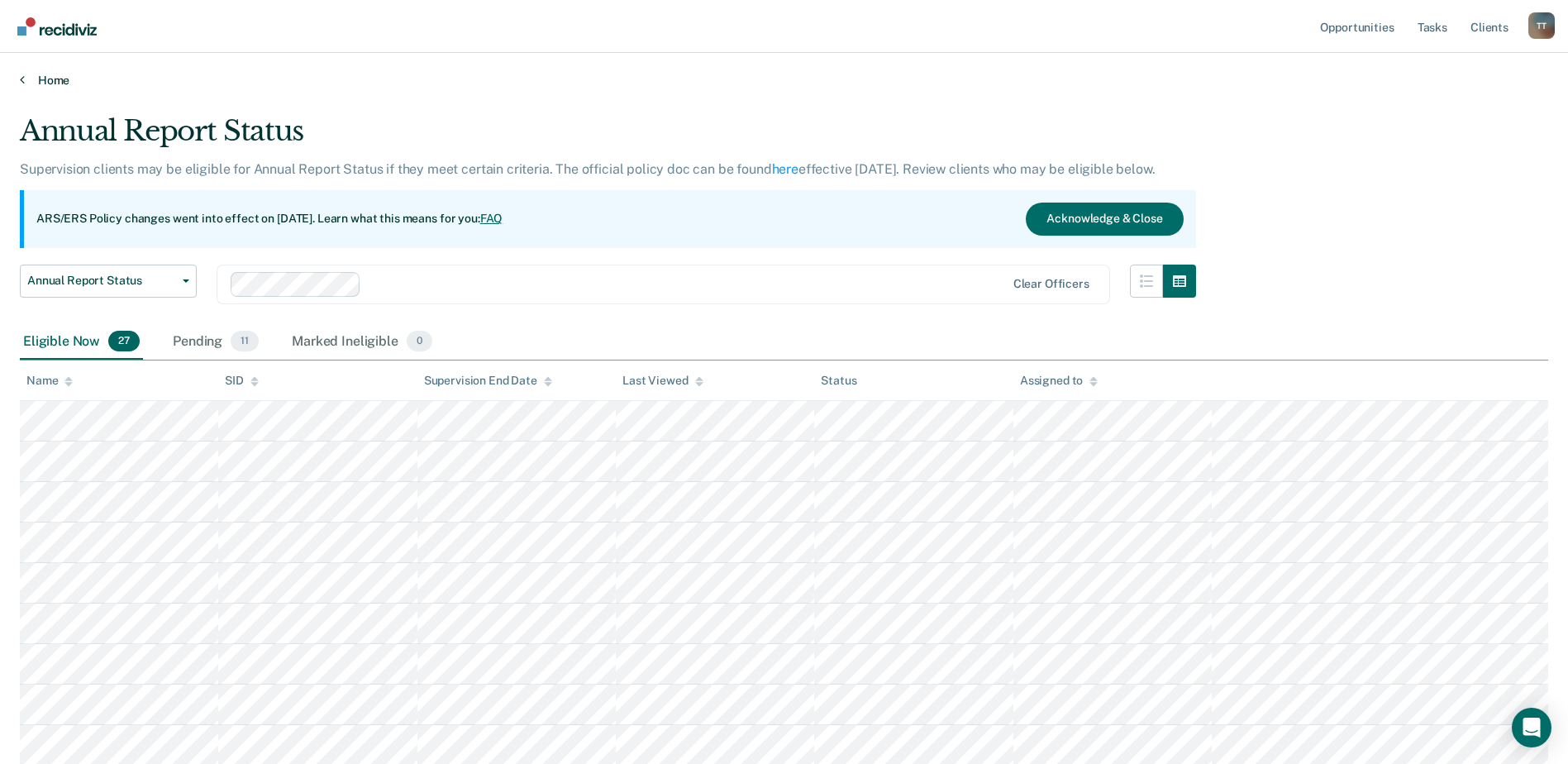
click at [52, 81] on link "Home" at bounding box center [784, 80] width 1529 height 15
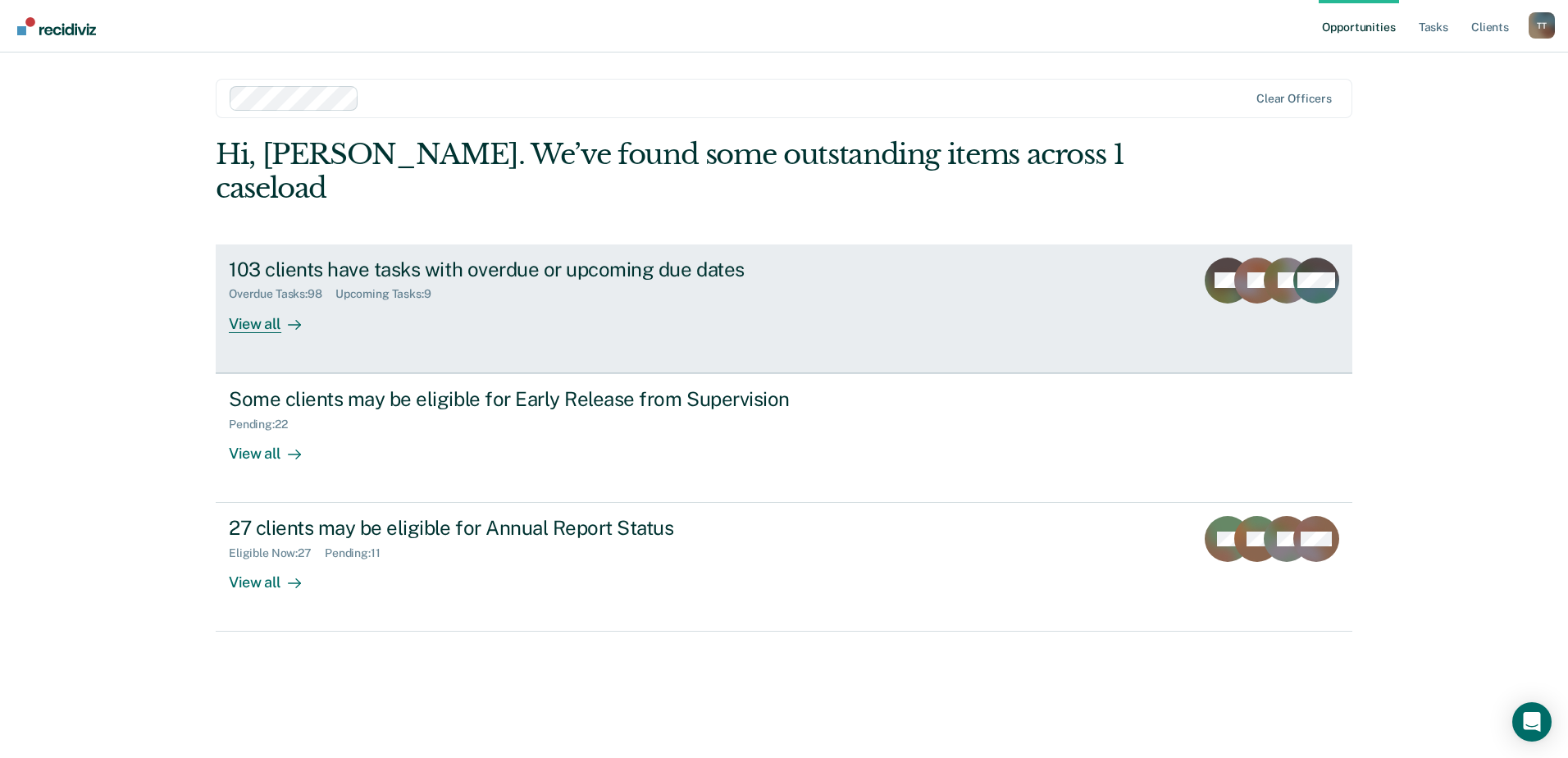
click at [225, 289] on link "103 clients have tasks with overdue or upcoming due dates Overdue Tasks : 98 Up…" at bounding box center [784, 309] width 1137 height 128
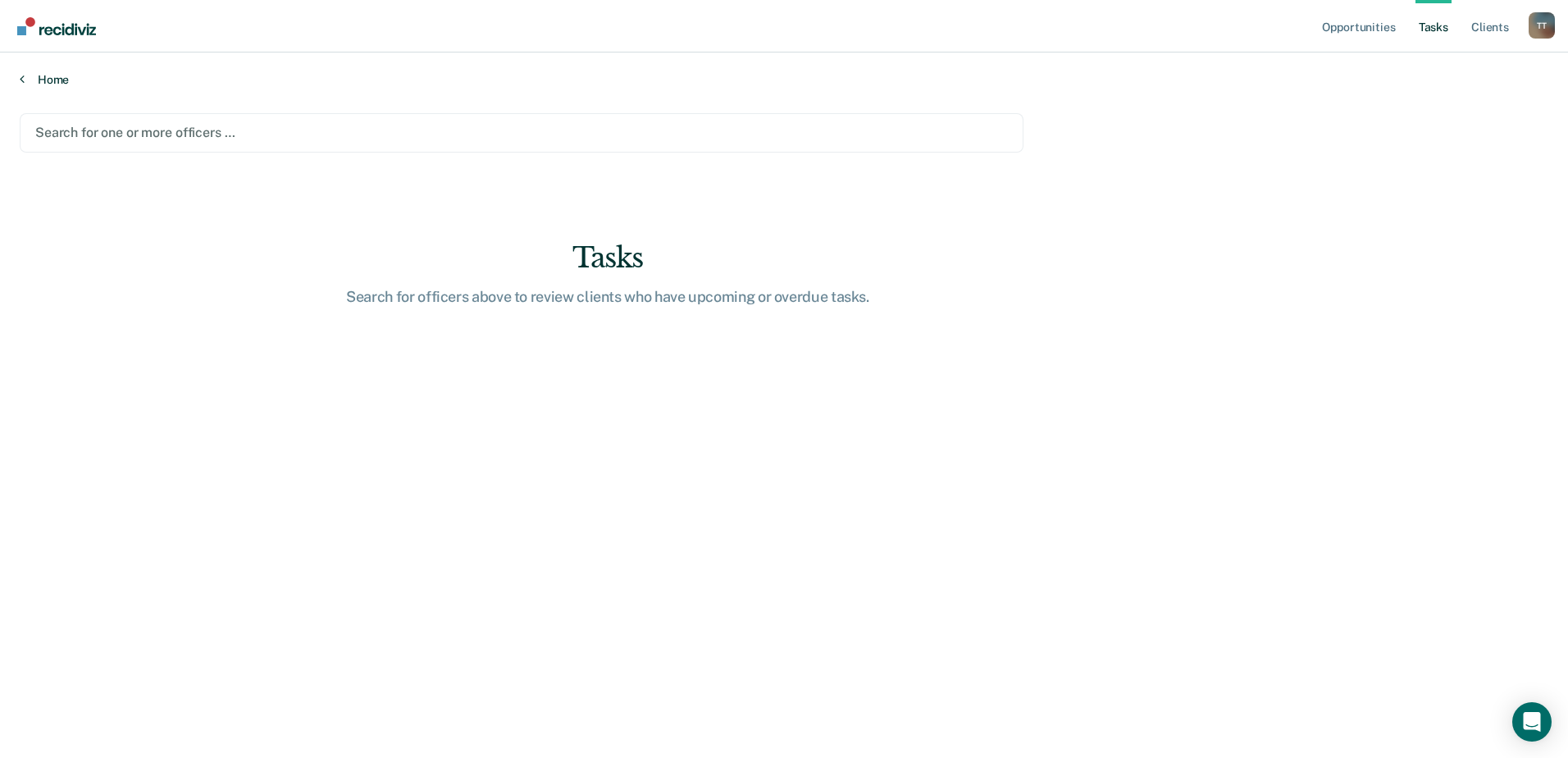
click at [55, 80] on link "Home" at bounding box center [784, 79] width 1529 height 15
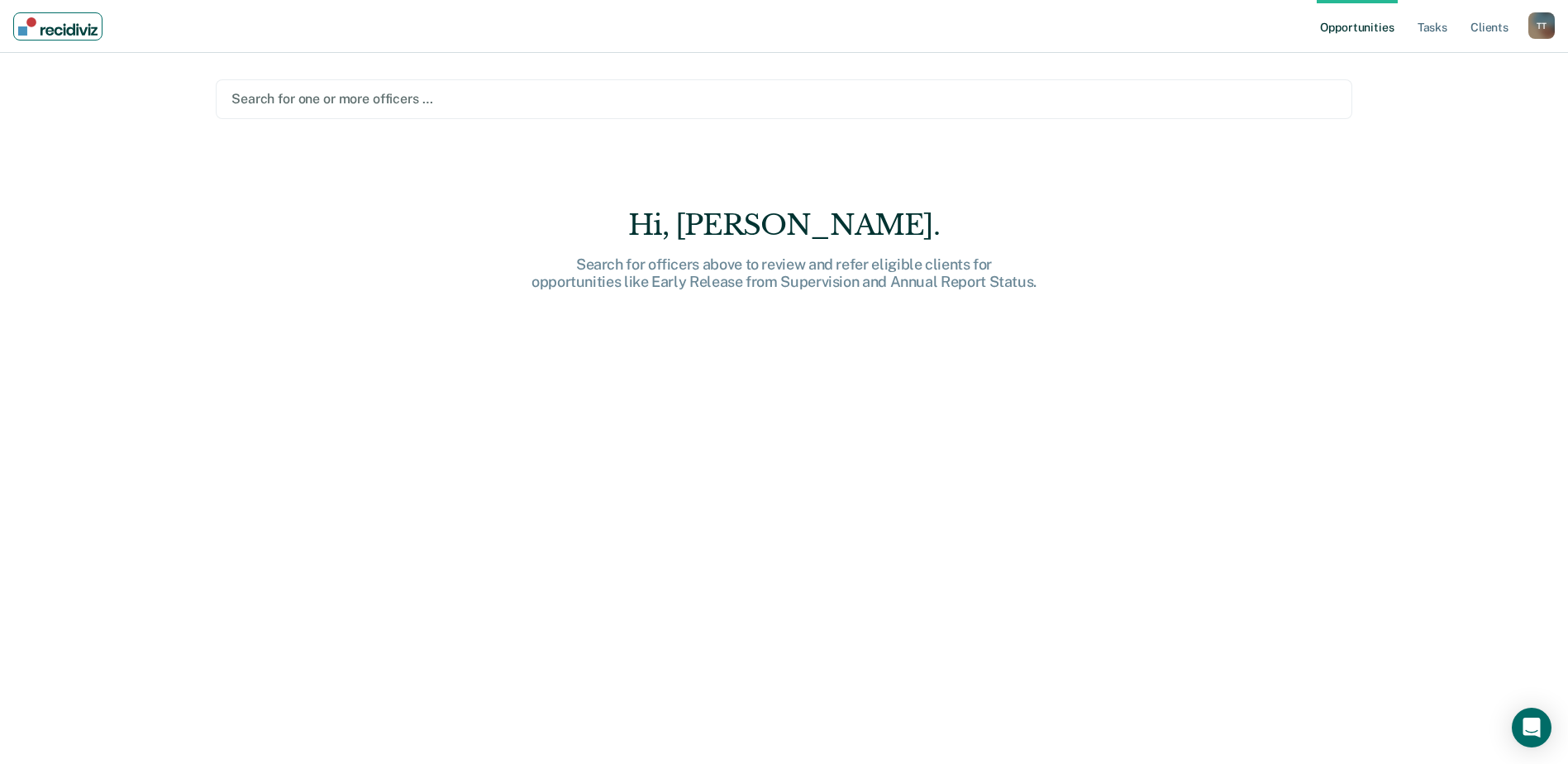
click at [48, 28] on img "Main navigation" at bounding box center [59, 27] width 80 height 19
click at [1437, 27] on link "Tasks" at bounding box center [1432, 27] width 36 height 53
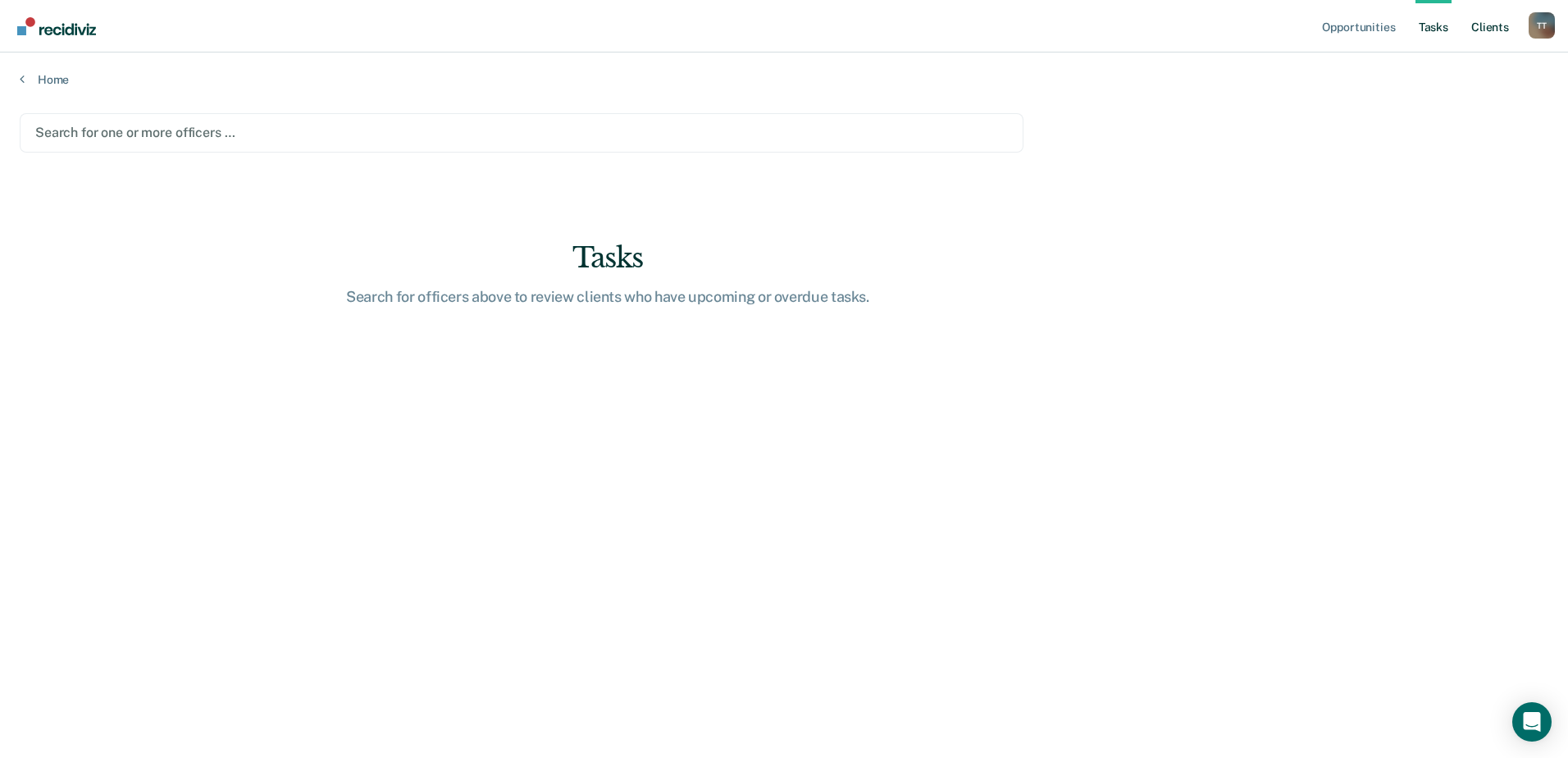
click at [1499, 27] on link "Client s" at bounding box center [1491, 26] width 44 height 53
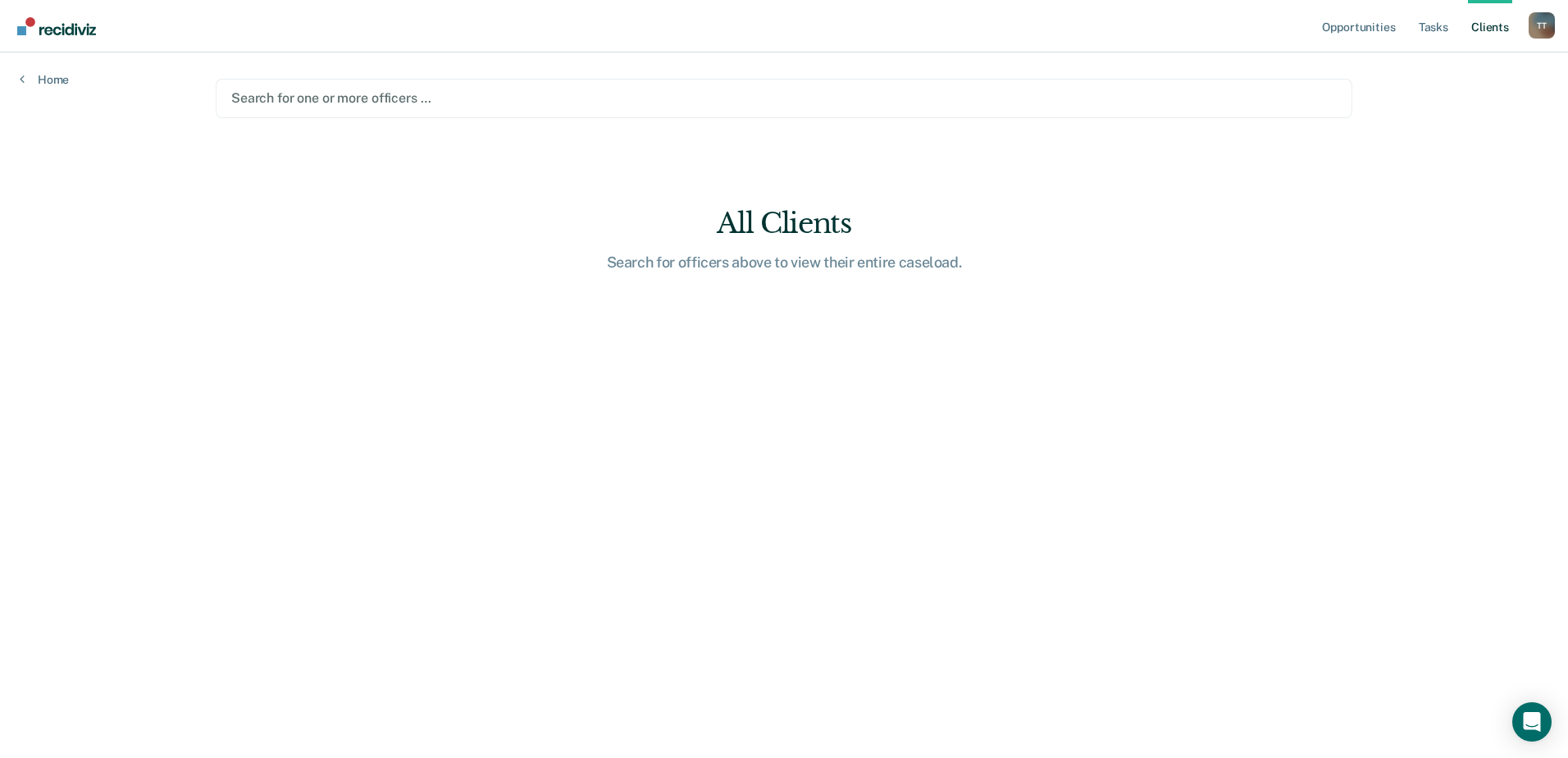
click at [1499, 27] on link "Client s" at bounding box center [1491, 26] width 44 height 53
